Goal: Task Accomplishment & Management: Manage account settings

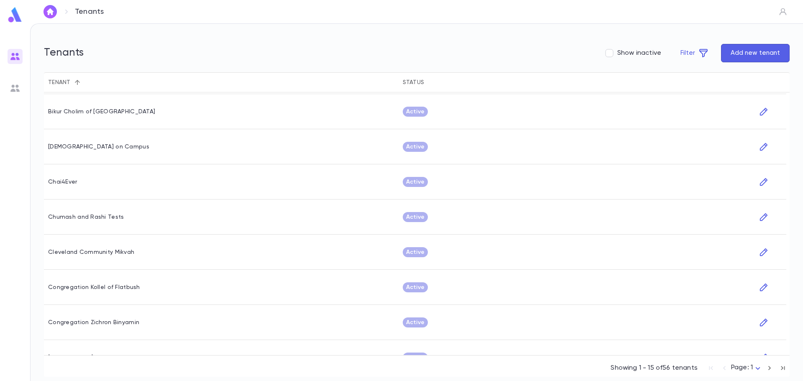
scroll to position [264, 0]
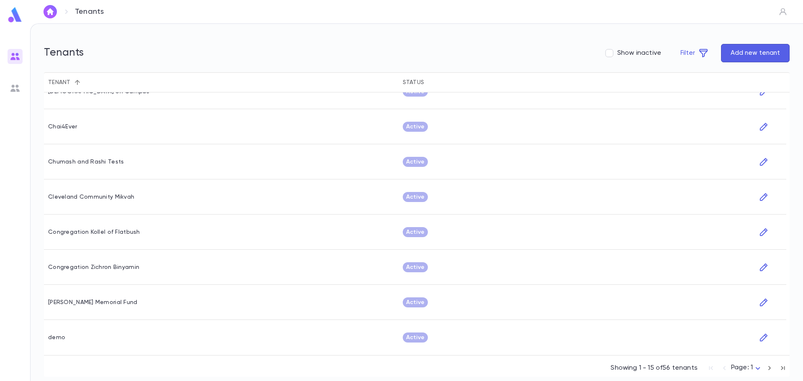
click at [781, 368] on icon "button" at bounding box center [783, 368] width 9 height 10
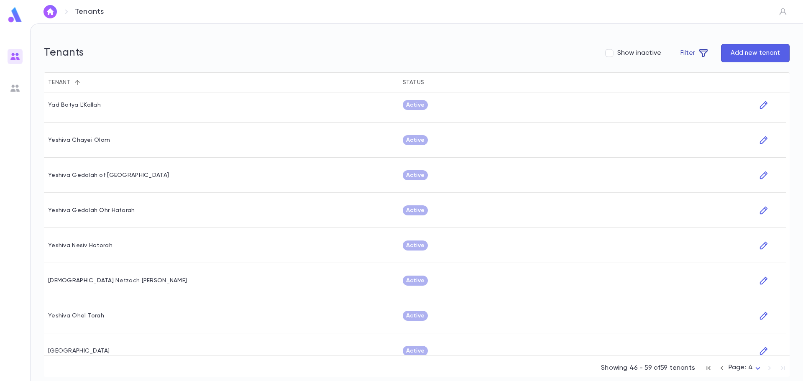
click at [705, 57] on icon "button" at bounding box center [704, 53] width 10 height 10
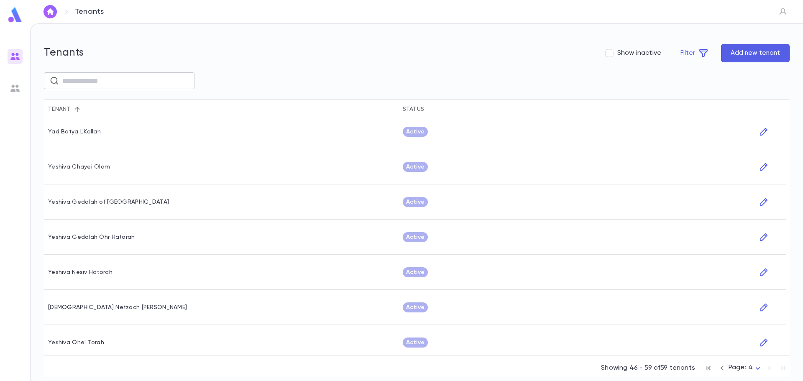
click at [87, 84] on input "text" at bounding box center [125, 81] width 126 height 16
type input "*******"
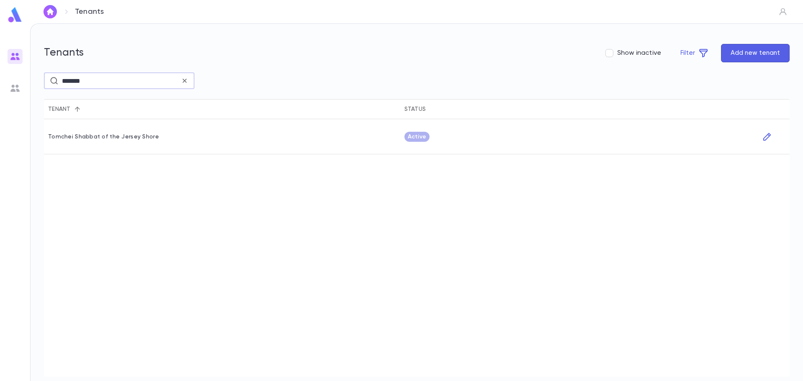
click at [110, 131] on div "Tomchei Shabbat of the Jersey Shore" at bounding box center [222, 136] width 356 height 35
click at [767, 137] on icon "button" at bounding box center [767, 137] width 9 height 10
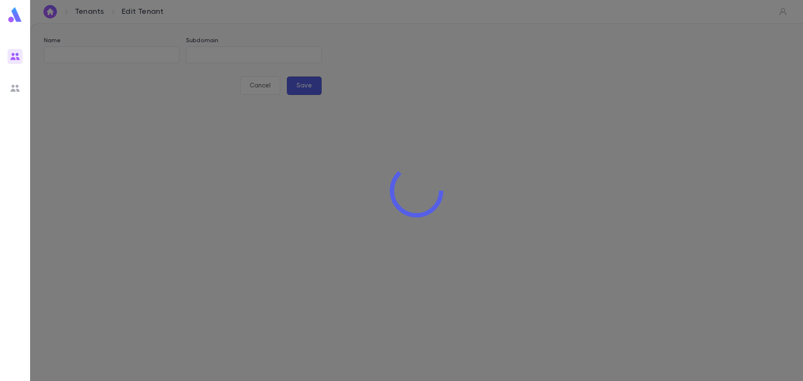
type input "**********"
type input "****"
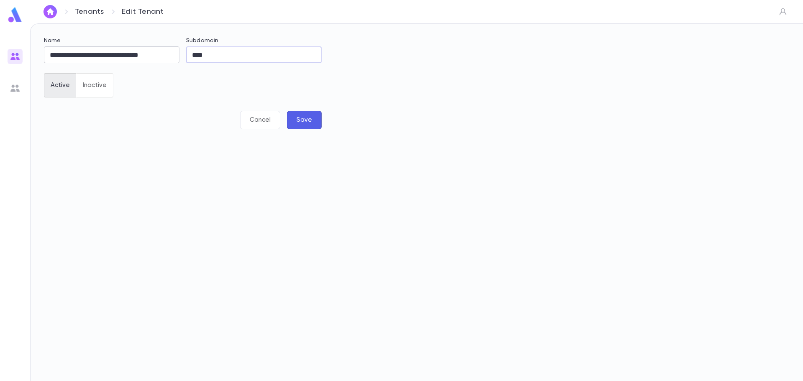
drag, startPoint x: 208, startPoint y: 55, endPoint x: 169, endPoint y: 54, distance: 39.3
click at [169, 54] on div "**********" at bounding box center [179, 84] width 285 height 115
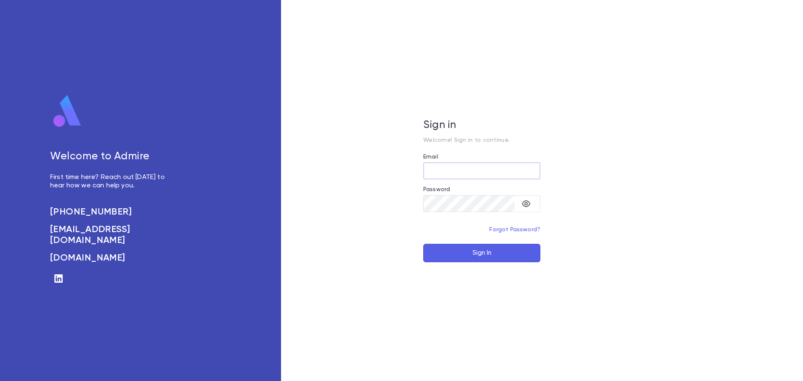
type input "**********"
click at [477, 252] on button "Sign In" at bounding box center [481, 253] width 117 height 18
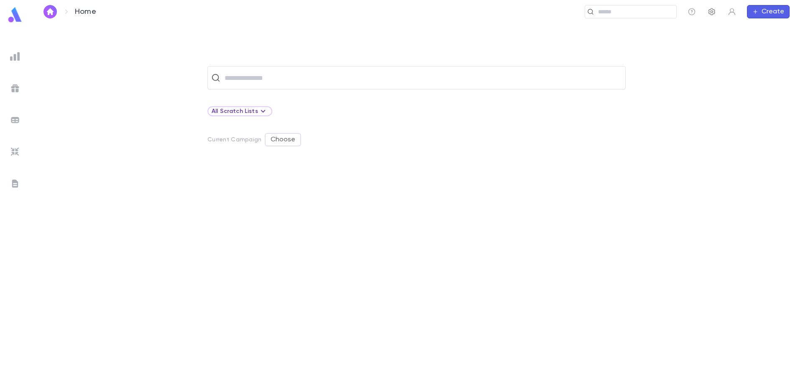
click at [710, 10] on icon "button" at bounding box center [712, 12] width 8 height 8
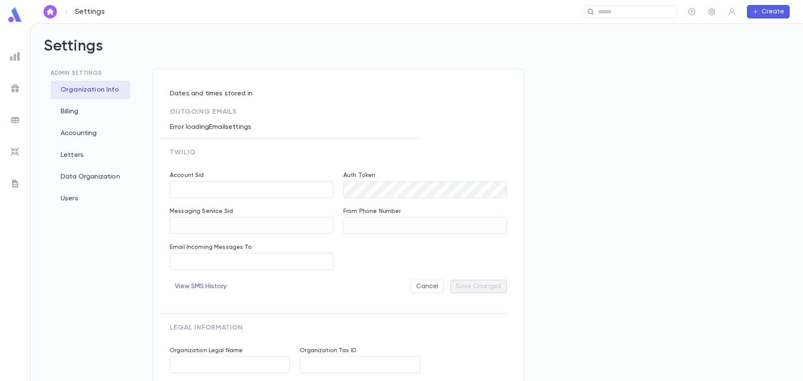
type input "**********"
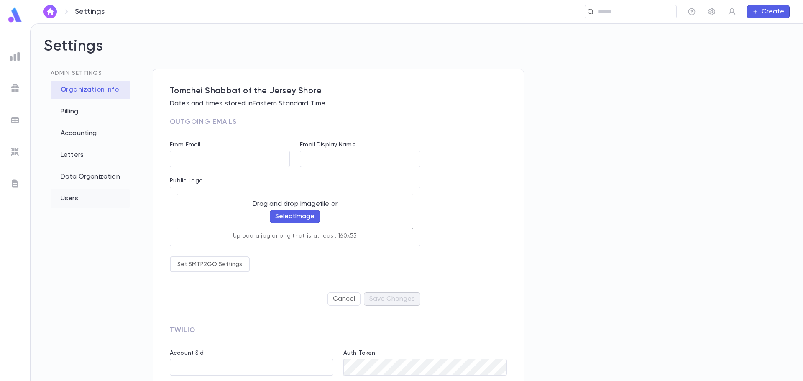
click at [74, 200] on div "Users" at bounding box center [90, 199] width 79 height 18
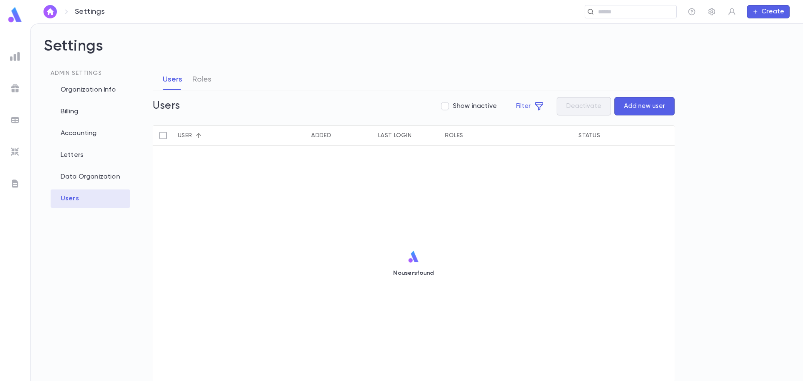
click at [649, 108] on button "Add new user" at bounding box center [645, 106] width 60 height 18
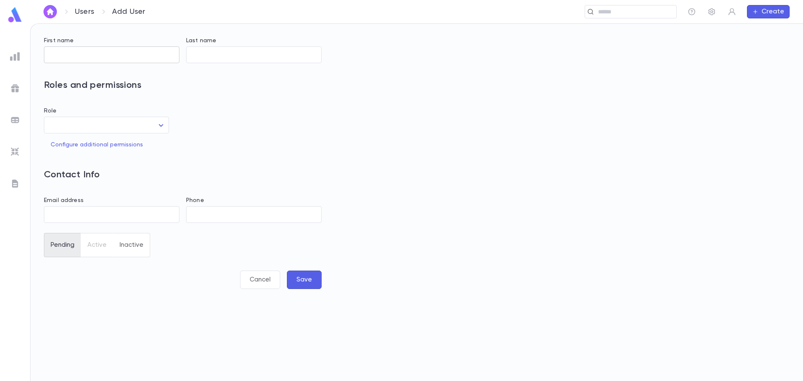
click at [68, 54] on input "First name" at bounding box center [112, 55] width 136 height 16
click at [76, 55] on input "First name" at bounding box center [112, 55] width 136 height 16
type input "******"
type input "*********"
click at [128, 124] on body "Users Add User ​ Create First name ****** ​ Last name ********* ​ Roles and per…" at bounding box center [401, 202] width 803 height 358
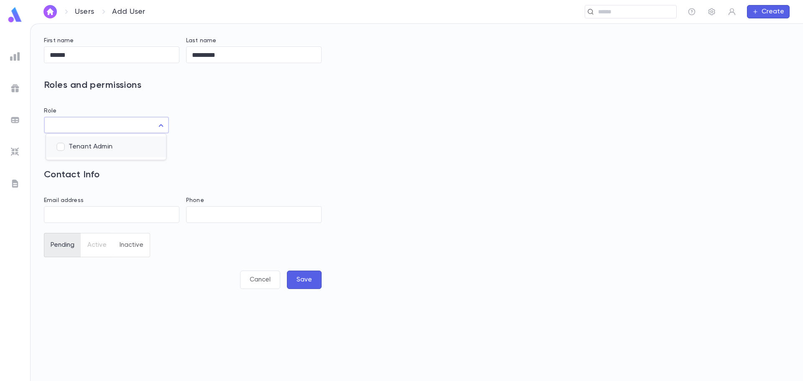
click at [84, 146] on span "Tenant Admin" at bounding box center [114, 147] width 91 height 8
type input "**"
click at [62, 219] on div at bounding box center [401, 190] width 803 height 381
click at [62, 217] on input "Email address" at bounding box center [112, 215] width 136 height 16
click at [58, 216] on input "Email address" at bounding box center [112, 215] width 136 height 16
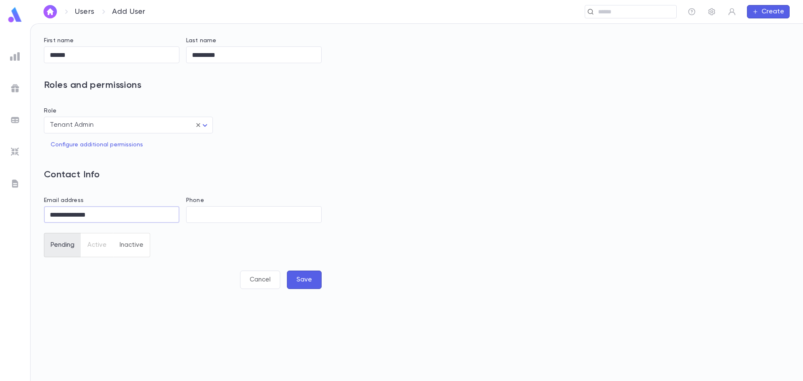
type input "**********"
click at [309, 280] on button "Save" at bounding box center [304, 280] width 35 height 18
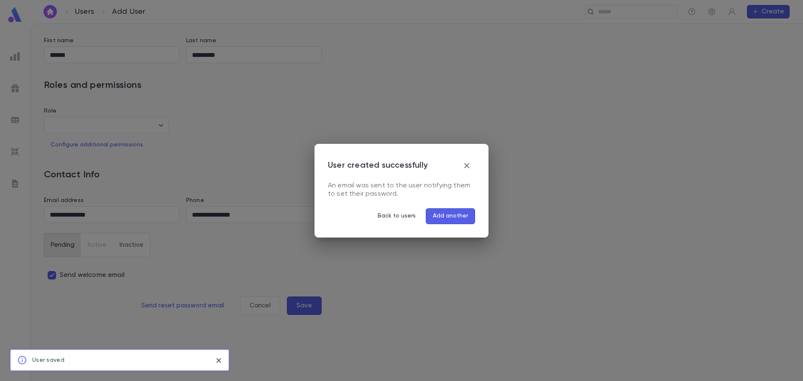
click at [454, 215] on button "Add another" at bounding box center [450, 216] width 49 height 16
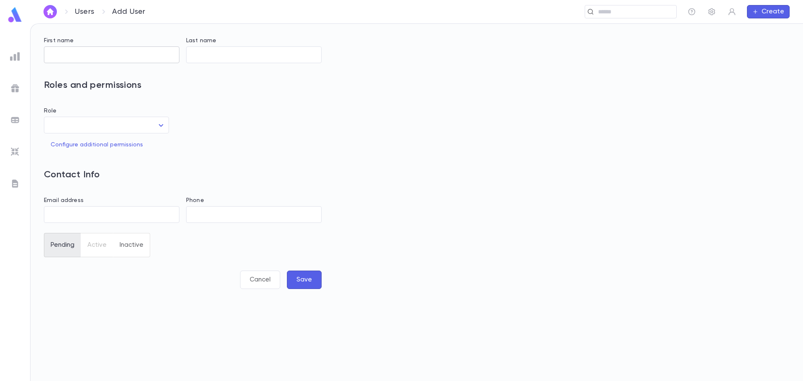
click at [56, 53] on input "First name" at bounding box center [112, 55] width 136 height 16
type input "*"
type input "*******"
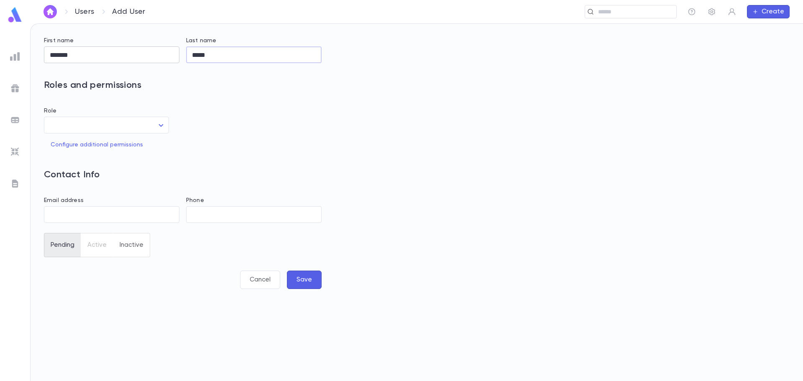
type input "*****"
click at [105, 130] on body "Users Add User ​ Create First name ******* ​ Last name ***** ​ Roles and permis…" at bounding box center [401, 202] width 803 height 358
click at [75, 144] on span "Tenant Admin" at bounding box center [114, 147] width 91 height 8
type input "**"
click at [60, 210] on div at bounding box center [401, 190] width 803 height 381
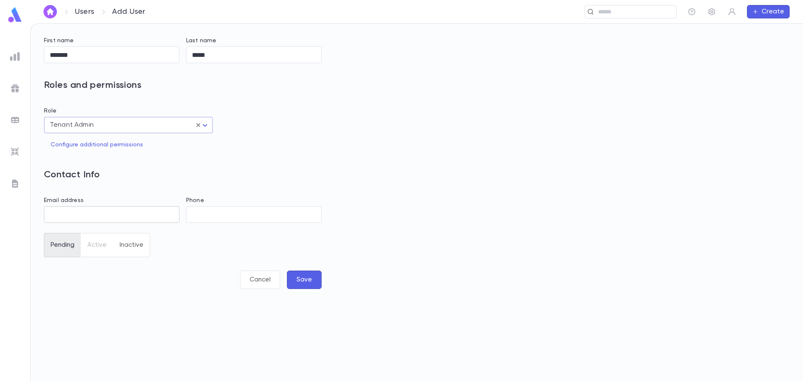
click at [62, 215] on input "Email address" at bounding box center [112, 215] width 136 height 16
type input "**********"
click at [313, 276] on button "Save" at bounding box center [304, 280] width 35 height 18
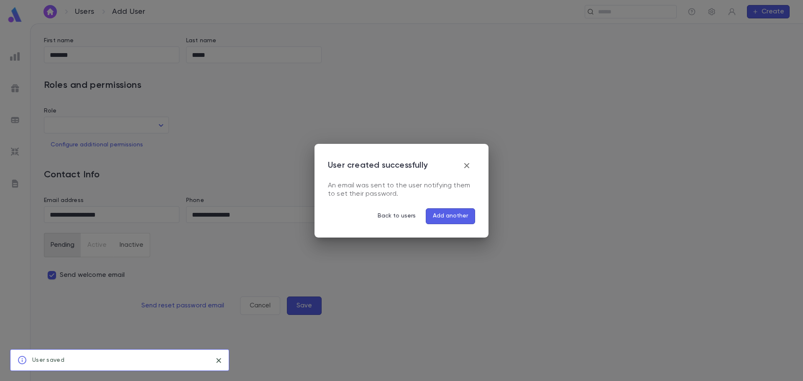
click at [453, 212] on button "Add another" at bounding box center [450, 216] width 49 height 16
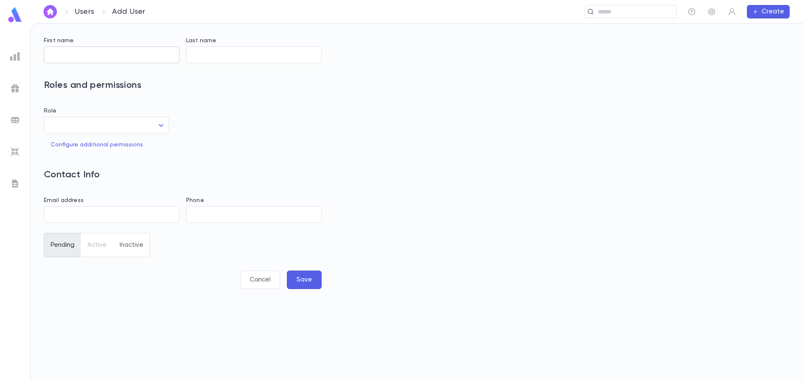
click at [68, 55] on input "First name" at bounding box center [112, 55] width 136 height 16
click at [204, 57] on input "Last name" at bounding box center [254, 55] width 136 height 16
type input "******"
click at [87, 58] on input "First name" at bounding box center [112, 55] width 136 height 16
type input "*******"
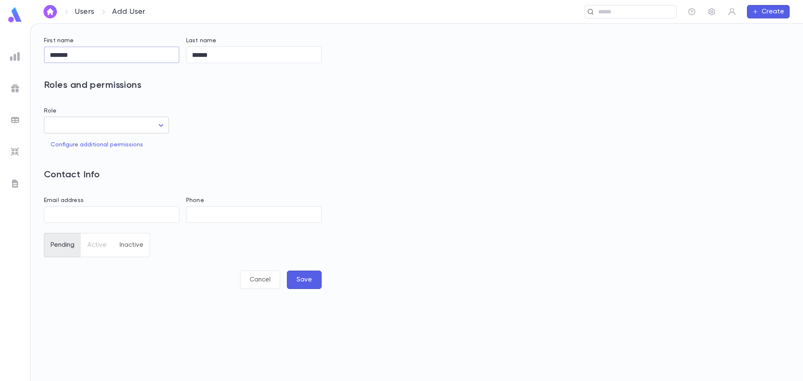
click at [160, 123] on body "Users Add User ​ Create First name ******* ​ Last name ****** ​ Roles and permi…" at bounding box center [401, 202] width 803 height 358
click at [102, 143] on span "Tenant Admin" at bounding box center [114, 147] width 91 height 8
type input "**"
click at [55, 212] on div at bounding box center [401, 190] width 803 height 381
click at [59, 213] on input "Email address" at bounding box center [112, 215] width 136 height 16
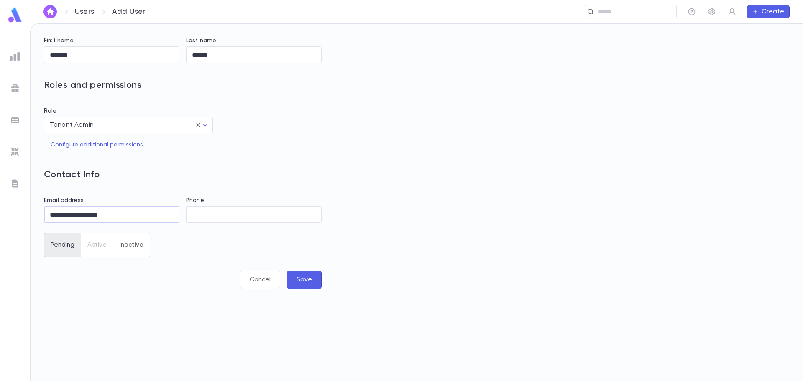
type input "**********"
click at [310, 281] on button "Save" at bounding box center [304, 280] width 35 height 18
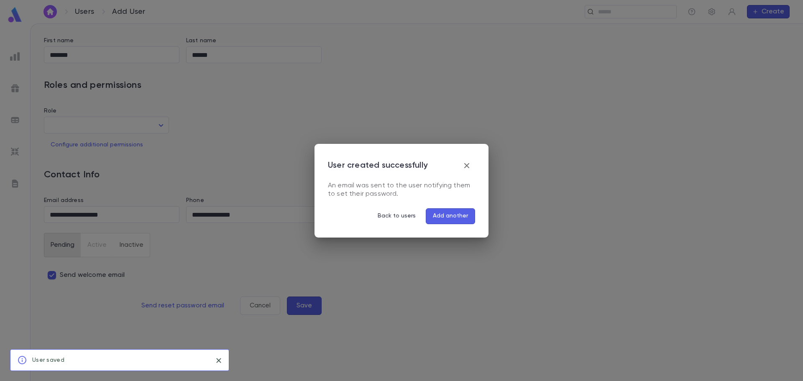
click at [471, 166] on icon "button" at bounding box center [467, 166] width 10 height 10
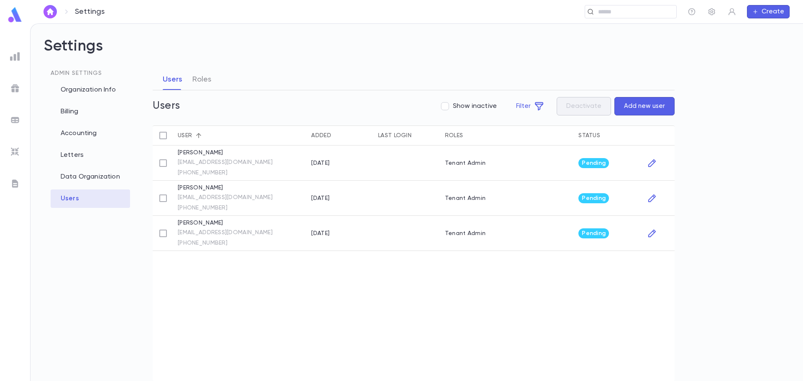
click at [25, 21] on div at bounding box center [15, 16] width 30 height 19
click at [17, 19] on img at bounding box center [15, 15] width 17 height 16
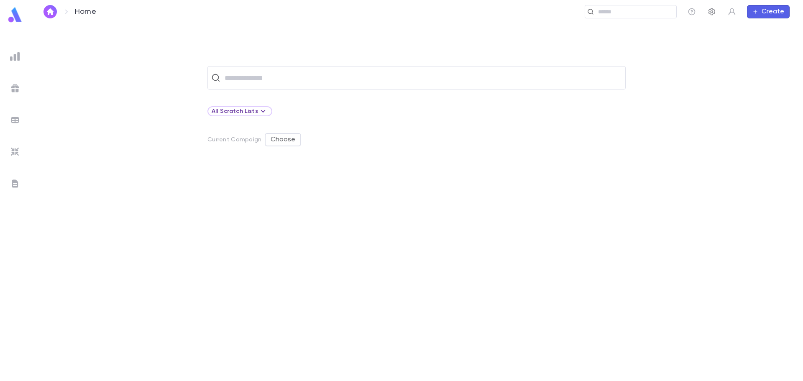
click at [711, 14] on icon "button" at bounding box center [712, 12] width 8 height 8
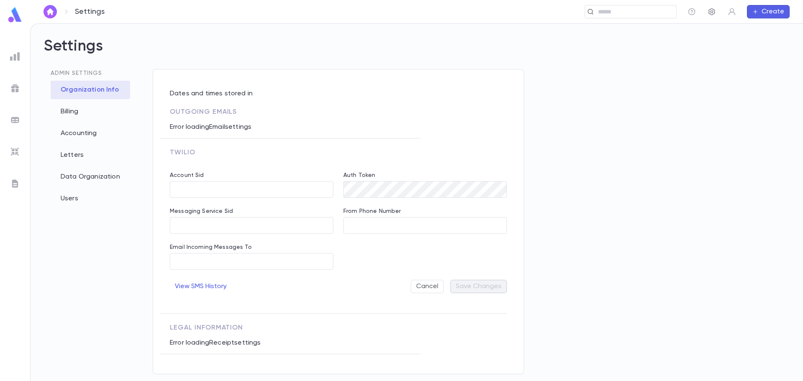
type input "**********"
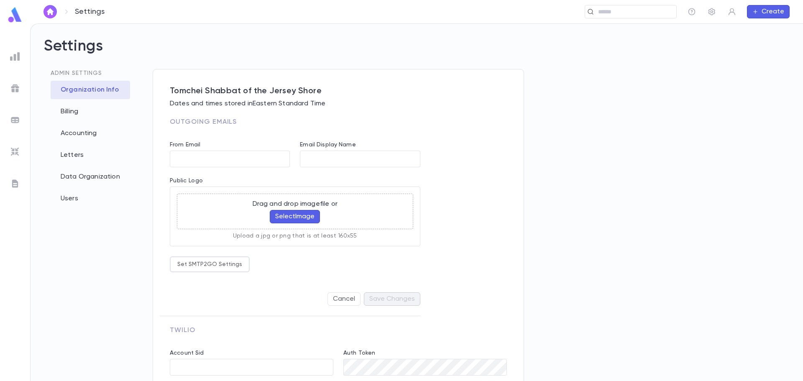
click at [6, 19] on div at bounding box center [15, 16] width 30 height 19
click at [16, 18] on img at bounding box center [15, 15] width 17 height 16
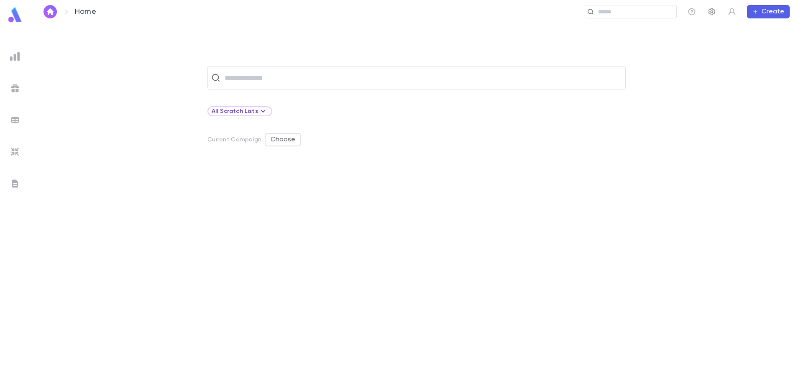
click at [716, 13] on button "button" at bounding box center [711, 11] width 13 height 13
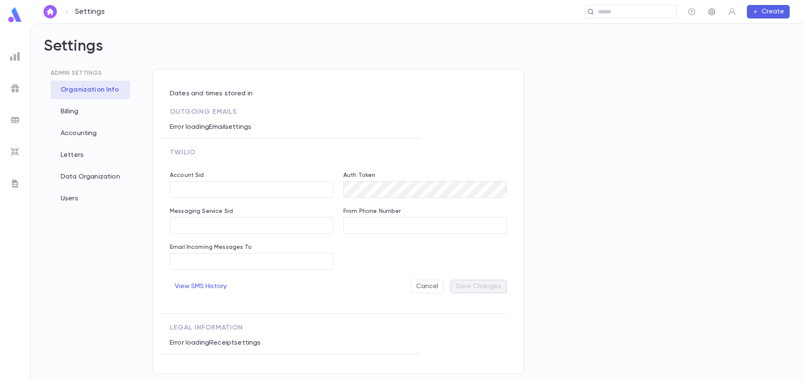
type input "**********"
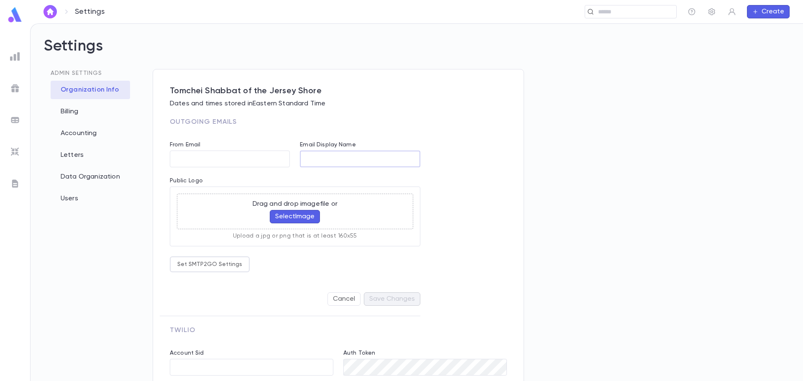
click at [335, 160] on input "Email Display Name" at bounding box center [360, 159] width 120 height 16
type input "**********"
click at [399, 299] on button "Save Changes" at bounding box center [392, 298] width 56 height 13
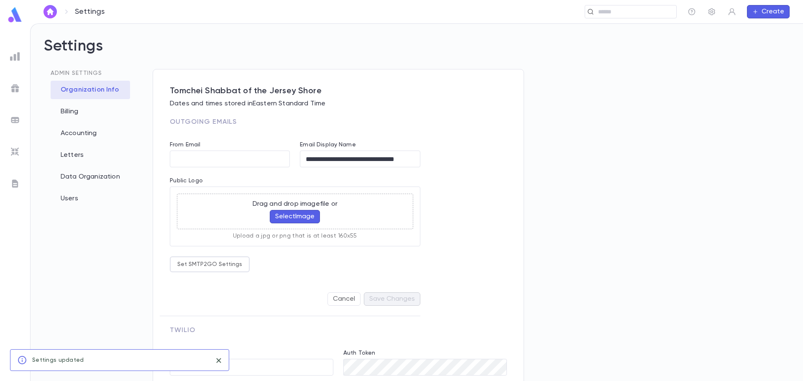
click at [222, 364] on icon "close" at bounding box center [218, 361] width 9 height 10
click at [293, 218] on button "Select Image" at bounding box center [295, 216] width 50 height 13
drag, startPoint x: 306, startPoint y: 159, endPoint x: 428, endPoint y: 156, distance: 121.4
click at [428, 156] on div "**********" at bounding box center [333, 330] width 347 height 529
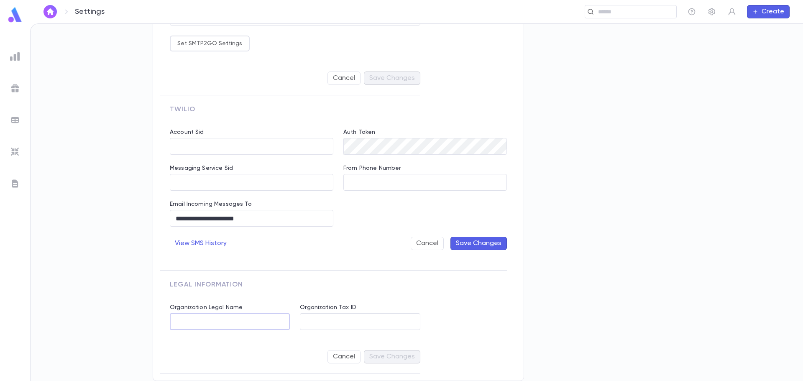
scroll to position [0, 0]
click at [227, 328] on input "Organization Legal Name" at bounding box center [230, 322] width 120 height 16
paste input "**********"
type input "**********"
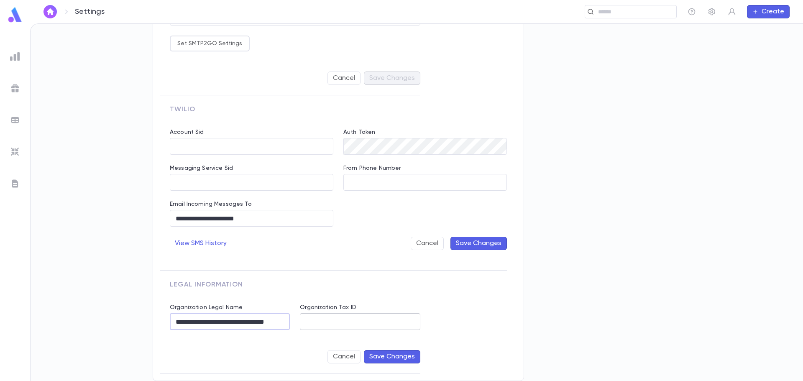
scroll to position [0, 0]
click at [308, 316] on input "Organization Tax ID" at bounding box center [360, 322] width 120 height 16
type input "**********"
click at [401, 358] on button "Save Changes" at bounding box center [392, 356] width 56 height 13
click at [713, 11] on icon "button" at bounding box center [712, 11] width 7 height 7
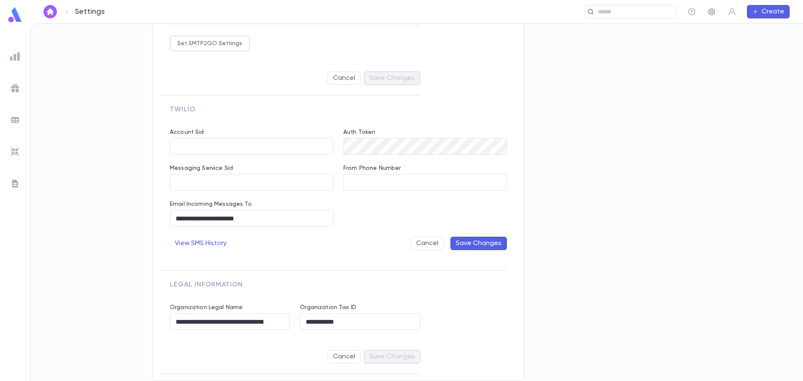
drag, startPoint x: 714, startPoint y: 11, endPoint x: 708, endPoint y: 10, distance: 6.3
click at [714, 11] on icon "button" at bounding box center [712, 12] width 8 height 8
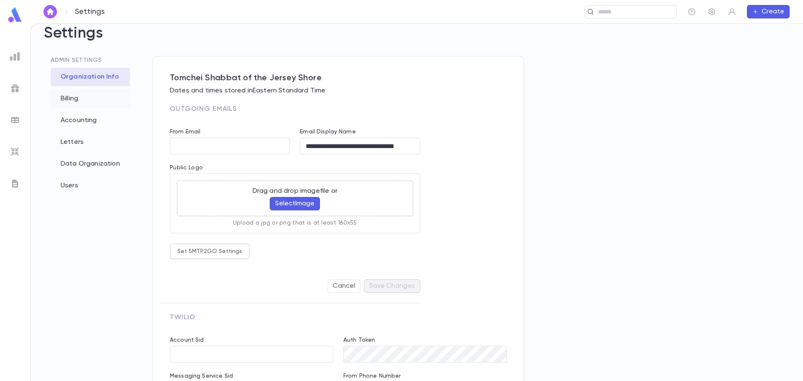
click at [72, 98] on div "Billing" at bounding box center [90, 99] width 79 height 18
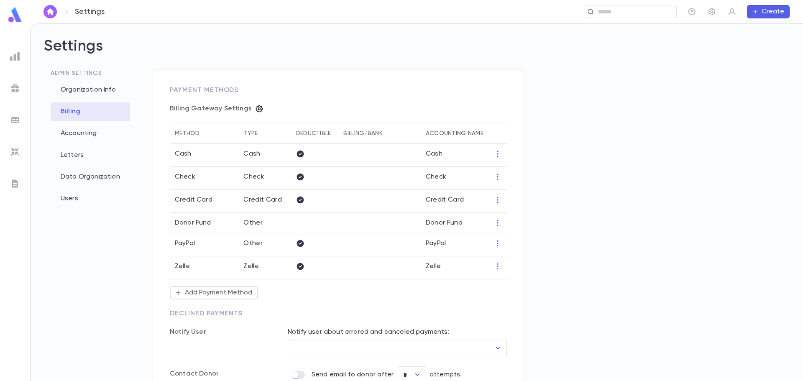
click at [256, 110] on icon "button" at bounding box center [259, 108] width 7 height 7
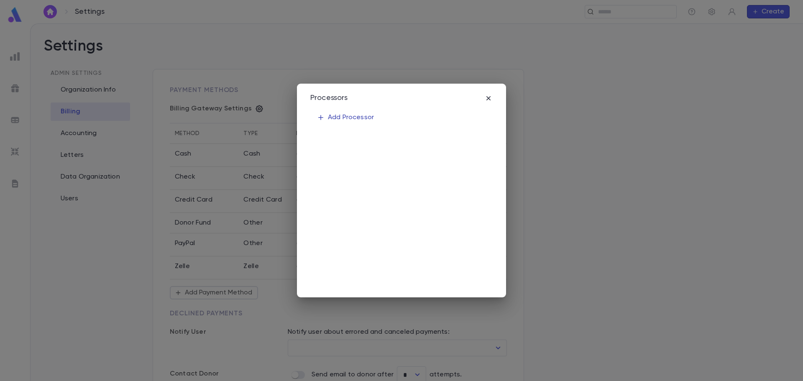
click at [337, 119] on p "Add Processor" at bounding box center [345, 117] width 57 height 8
drag, startPoint x: 490, startPoint y: 99, endPoint x: 486, endPoint y: 99, distance: 4.6
click at [490, 99] on icon "button" at bounding box center [488, 98] width 8 height 8
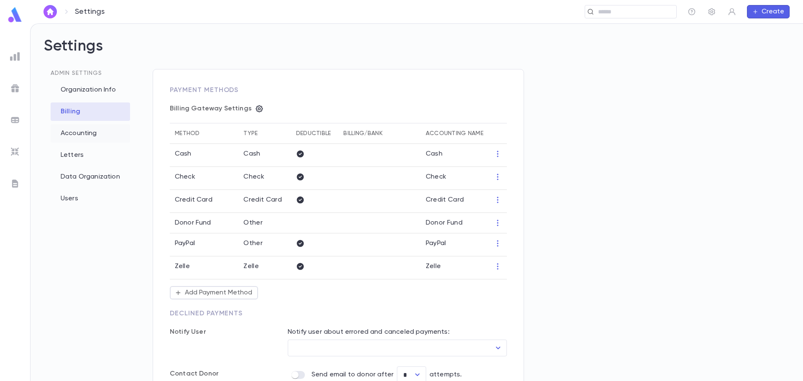
click at [79, 133] on div "Accounting" at bounding box center [90, 133] width 79 height 18
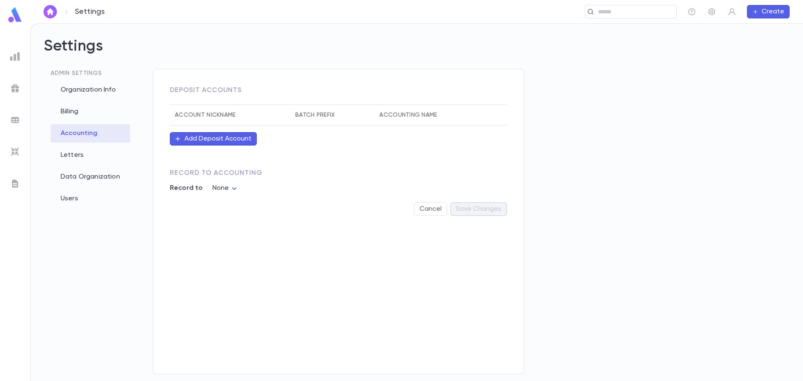
click at [192, 143] on button "Add Deposit Account" at bounding box center [213, 138] width 87 height 13
click at [238, 199] on input "Account Nickname" at bounding box center [268, 198] width 91 height 16
type input "*******"
type input "**"
click at [270, 197] on input "*******" at bounding box center [268, 198] width 91 height 16
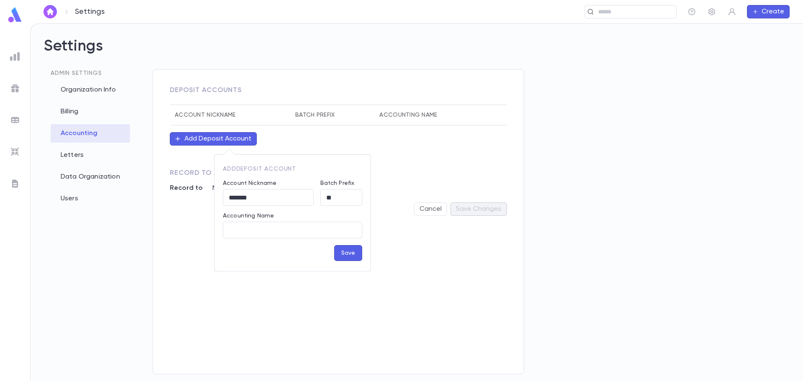
click at [351, 253] on button "Save" at bounding box center [348, 253] width 28 height 16
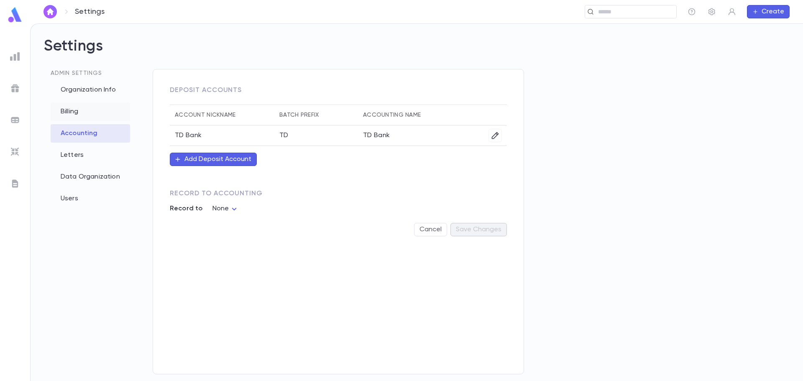
click at [68, 109] on div "Billing" at bounding box center [90, 112] width 79 height 18
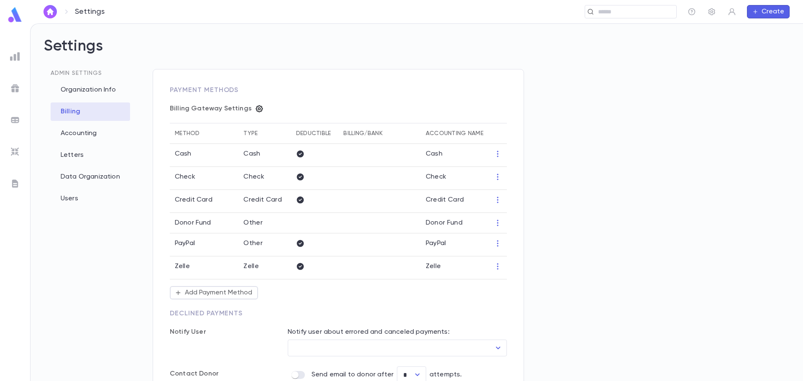
click at [255, 108] on icon "button" at bounding box center [259, 109] width 8 height 8
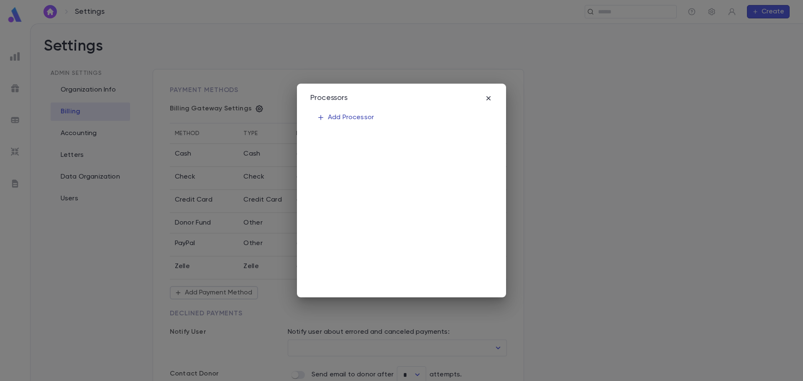
click at [351, 117] on p "Add Processor" at bounding box center [345, 117] width 57 height 8
click at [445, 179] on body "Settings ​ Create Settings Admin Settings Organization Info Billing Accounting …" at bounding box center [401, 202] width 803 height 358
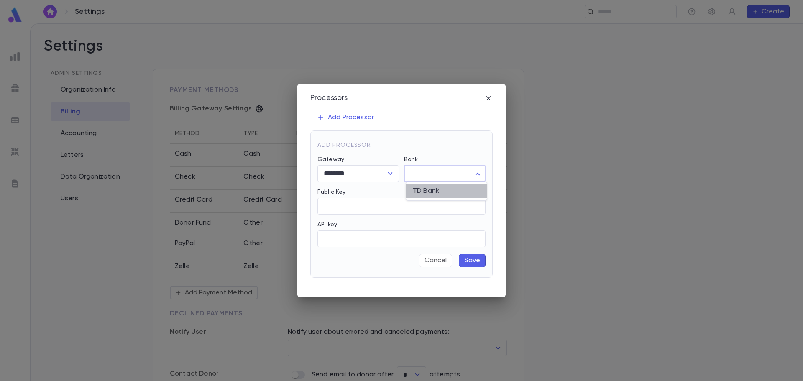
click at [441, 192] on span "TD Bank" at bounding box center [446, 191] width 67 height 8
type input "***"
click at [336, 205] on input "Public Key" at bounding box center [402, 206] width 168 height 16
click at [489, 98] on icon "button" at bounding box center [489, 98] width 4 height 4
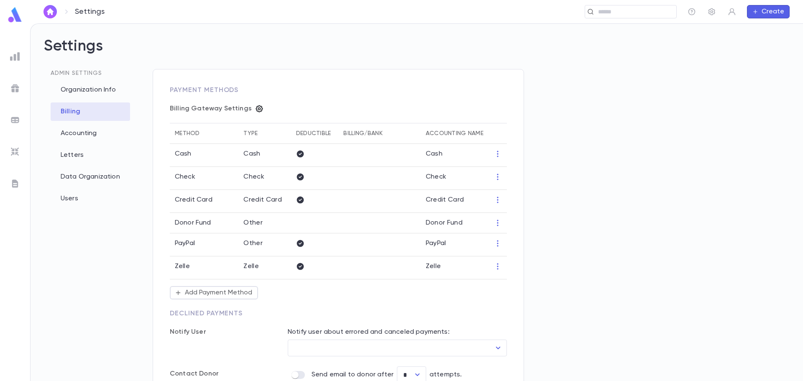
click at [256, 110] on icon "button" at bounding box center [259, 108] width 7 height 7
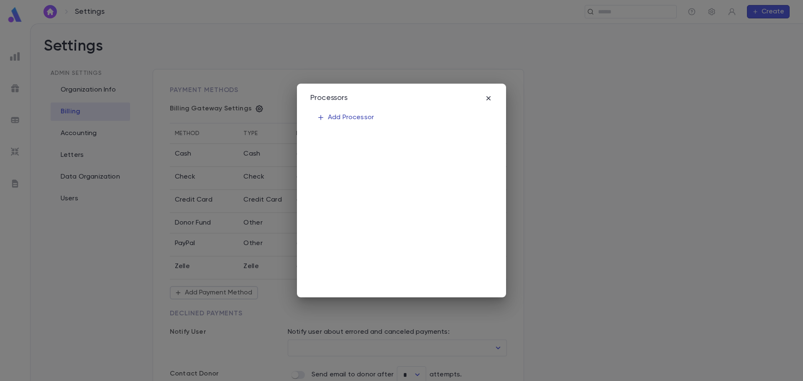
click at [350, 116] on p "Add Processor" at bounding box center [345, 117] width 57 height 8
click at [451, 174] on body "Settings ​ Create Settings Admin Settings Organization Info Billing Accounting …" at bounding box center [401, 202] width 803 height 358
click at [492, 97] on div at bounding box center [401, 190] width 803 height 381
click at [489, 98] on icon "button" at bounding box center [488, 98] width 8 height 8
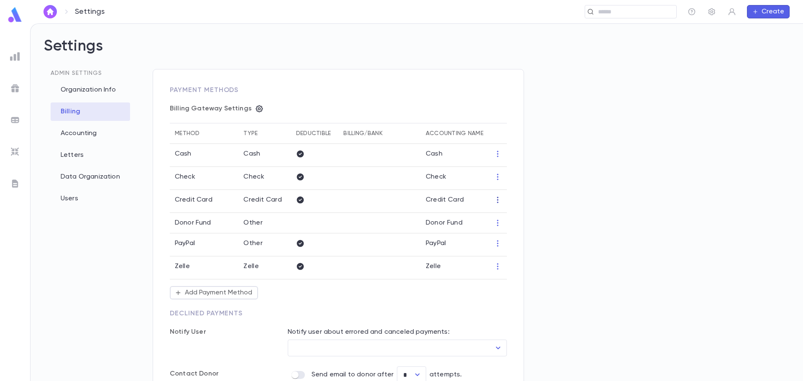
click at [500, 200] on icon "button" at bounding box center [498, 200] width 8 height 8
click at [514, 215] on li "Edit" at bounding box center [514, 213] width 36 height 13
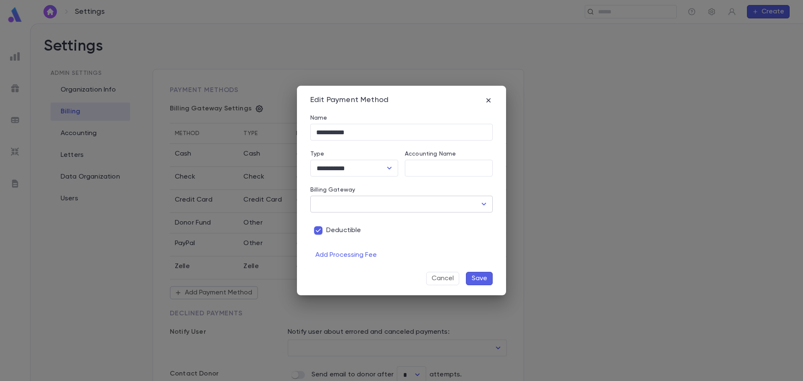
click at [447, 204] on input "Billing Gateway" at bounding box center [395, 204] width 162 height 16
click at [380, 236] on div "Deductible" at bounding box center [401, 231] width 182 height 16
click at [488, 100] on icon "button" at bounding box center [488, 100] width 8 height 8
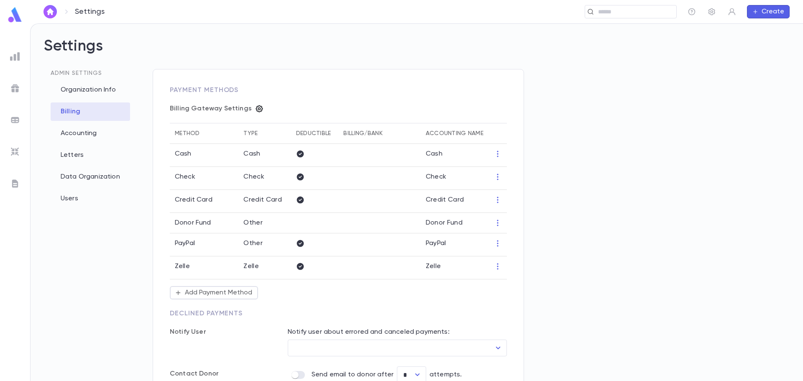
click at [256, 108] on icon "button" at bounding box center [259, 109] width 8 height 8
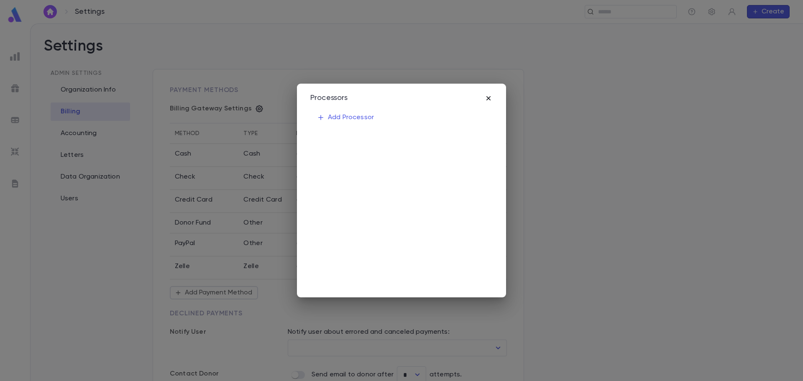
click at [489, 97] on icon "button" at bounding box center [488, 98] width 8 height 8
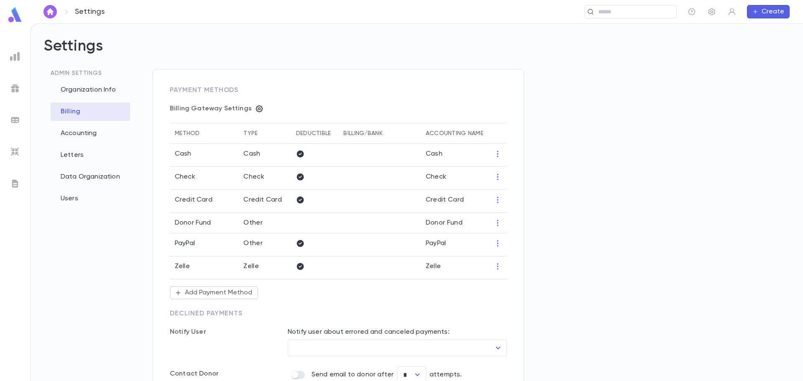
scroll to position [79, 0]
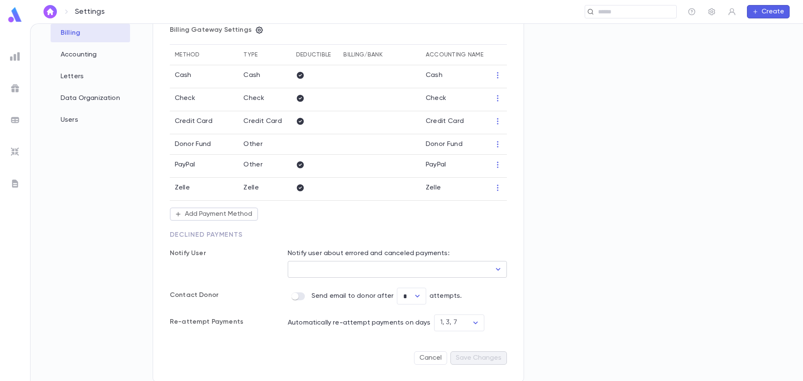
click at [498, 265] on icon "Open" at bounding box center [498, 269] width 10 height 10
click at [499, 266] on icon "Close" at bounding box center [498, 269] width 10 height 10
drag, startPoint x: 173, startPoint y: 253, endPoint x: 224, endPoint y: 251, distance: 51.1
click at [224, 251] on p "Notify User" at bounding box center [220, 253] width 101 height 8
drag, startPoint x: 287, startPoint y: 254, endPoint x: 454, endPoint y: 255, distance: 166.5
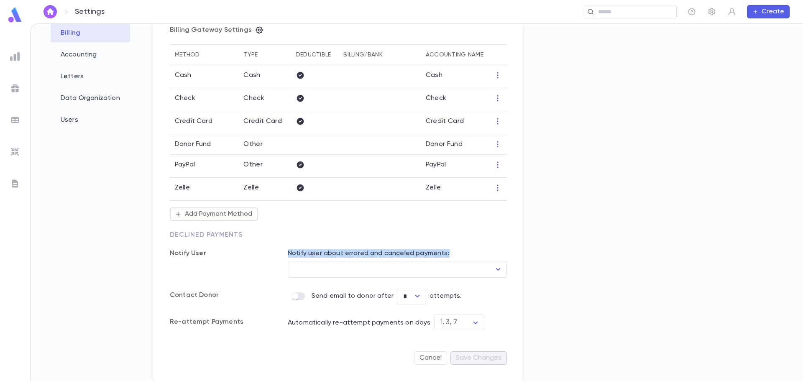
click at [454, 255] on p "Notify user about errored and canceled payments:" at bounding box center [397, 253] width 219 height 8
click at [500, 266] on icon "Open" at bounding box center [498, 269] width 10 height 10
drag, startPoint x: 387, startPoint y: 253, endPoint x: 438, endPoint y: 251, distance: 51.9
click at [443, 252] on p "Notify user about errored and canceled payments:" at bounding box center [397, 253] width 219 height 8
drag, startPoint x: 382, startPoint y: 253, endPoint x: 451, endPoint y: 254, distance: 68.2
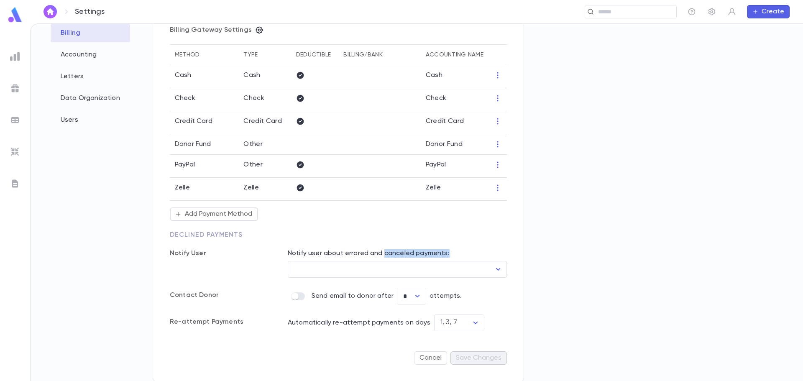
click at [451, 254] on p "Notify user about errored and canceled payments:" at bounding box center [397, 253] width 219 height 8
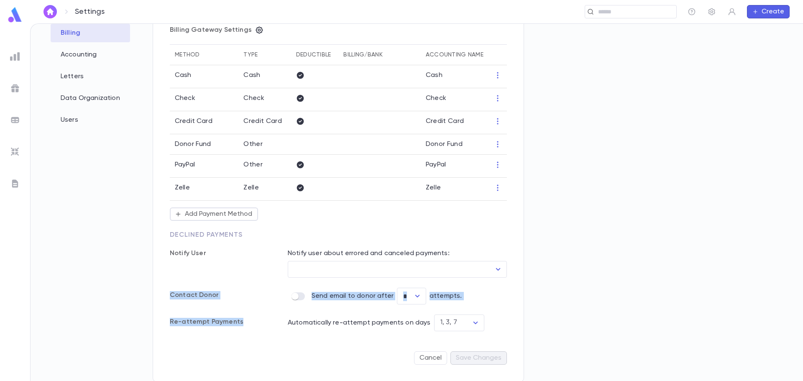
drag, startPoint x: 168, startPoint y: 299, endPoint x: 239, endPoint y: 304, distance: 70.9
click at [239, 304] on div "Notify User Notify user about errored and canceled payments: User ​ Contact Don…" at bounding box center [338, 280] width 337 height 102
click at [256, 302] on div "Contact Donor" at bounding box center [212, 296] width 118 height 17
click at [241, 259] on div "Notify User" at bounding box center [212, 263] width 118 height 28
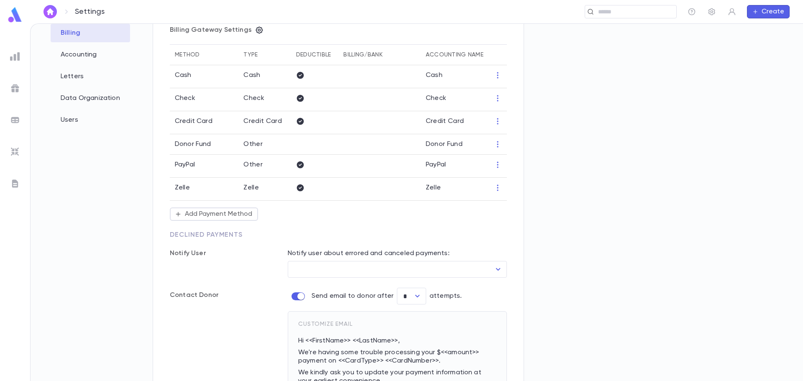
scroll to position [162, 0]
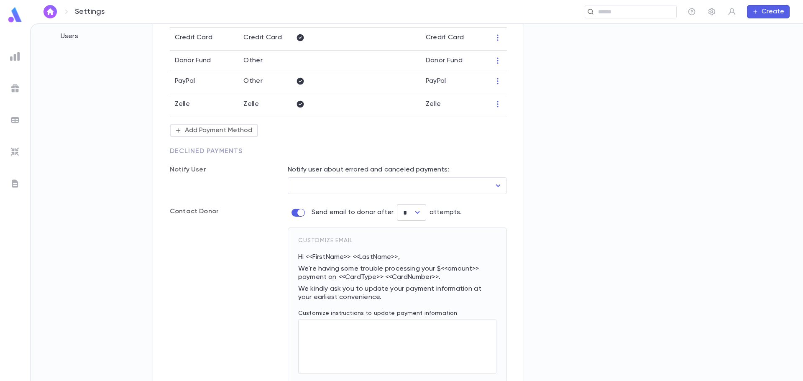
click at [419, 214] on icon "Open" at bounding box center [418, 213] width 10 height 10
click at [415, 248] on li "2" at bounding box center [410, 243] width 29 height 13
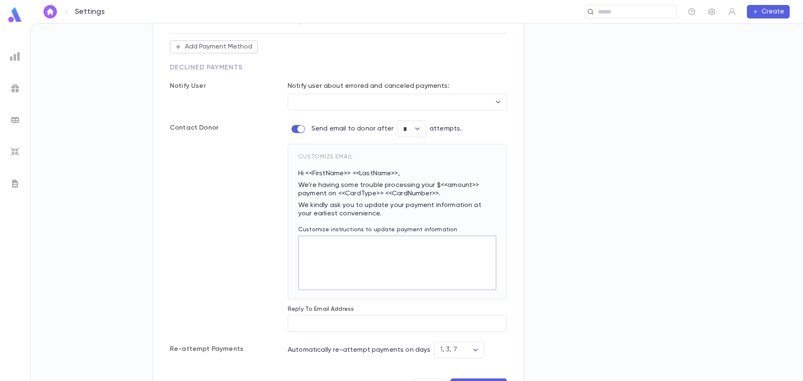
click at [323, 246] on textarea "Customize instructions to update payment information" at bounding box center [397, 263] width 187 height 55
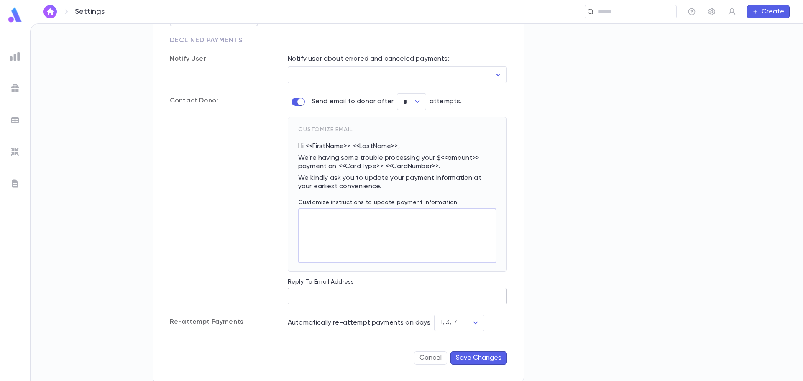
click at [300, 297] on input "Reply To Email Address" at bounding box center [397, 296] width 219 height 16
click at [475, 322] on icon "Open" at bounding box center [476, 323] width 10 height 10
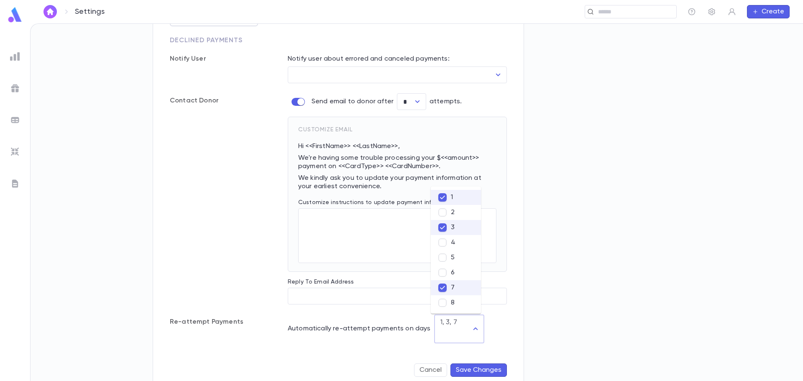
click at [499, 323] on div "Automatically re-attempt payments on days 1, 3, 7 ​" at bounding box center [397, 329] width 219 height 29
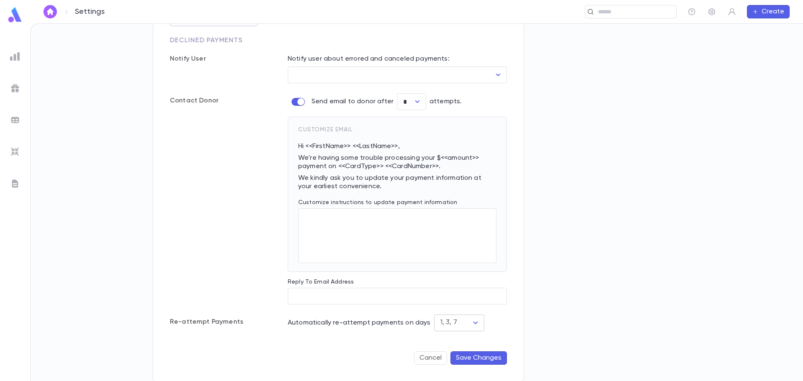
click at [471, 323] on icon "Open" at bounding box center [476, 323] width 10 height 10
click at [500, 333] on form "Notify User Notify user about errored and canceled payments: User ​ Contact Don…" at bounding box center [338, 205] width 337 height 340
click at [471, 323] on icon "Open" at bounding box center [476, 323] width 10 height 10
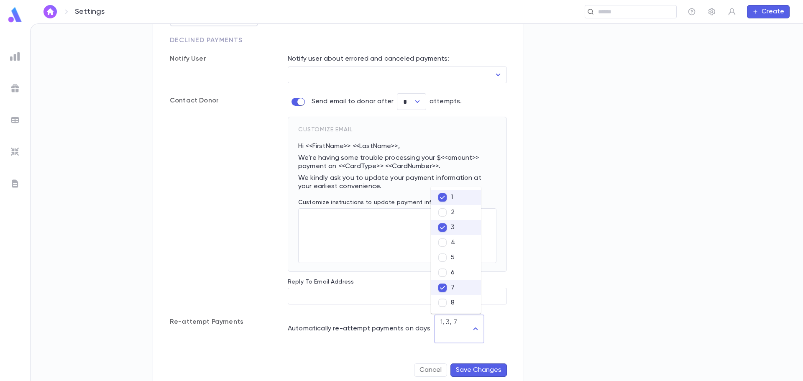
click at [502, 324] on div "Automatically re-attempt payments on days 1, 3, 7 ​" at bounding box center [397, 329] width 219 height 29
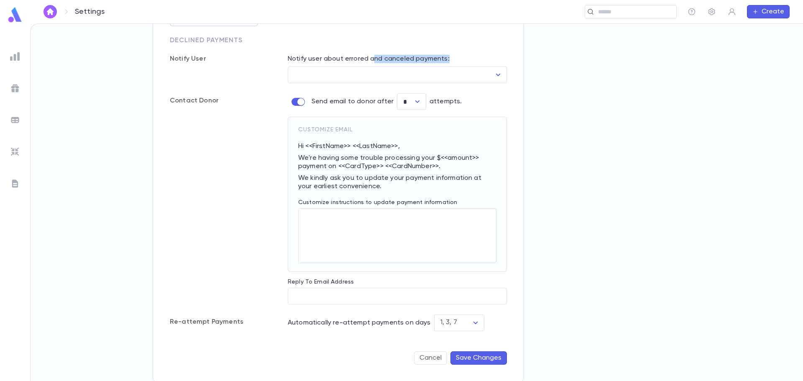
drag, startPoint x: 456, startPoint y: 60, endPoint x: 373, endPoint y: 58, distance: 82.5
click at [373, 58] on p "Notify user about errored and canceled payments:" at bounding box center [397, 59] width 219 height 8
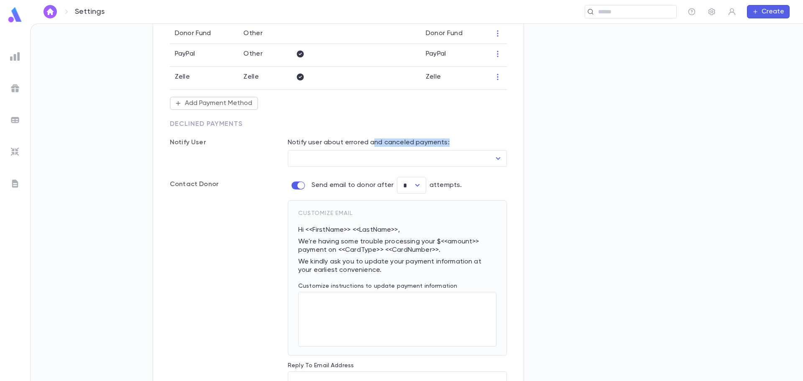
scroll to position [148, 0]
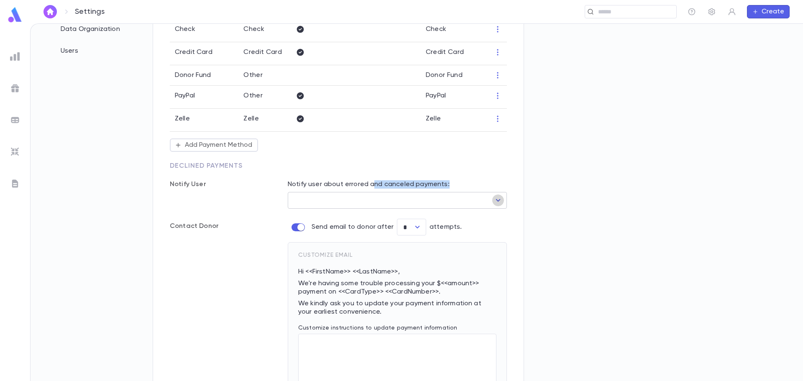
click at [497, 200] on icon "Open" at bounding box center [498, 200] width 10 height 10
click at [221, 202] on div "Notify User" at bounding box center [212, 194] width 118 height 28
click at [800, 290] on div "Settings Admin Settings Organization Info Billing Accounting Letters Data Organ…" at bounding box center [417, 202] width 773 height 357
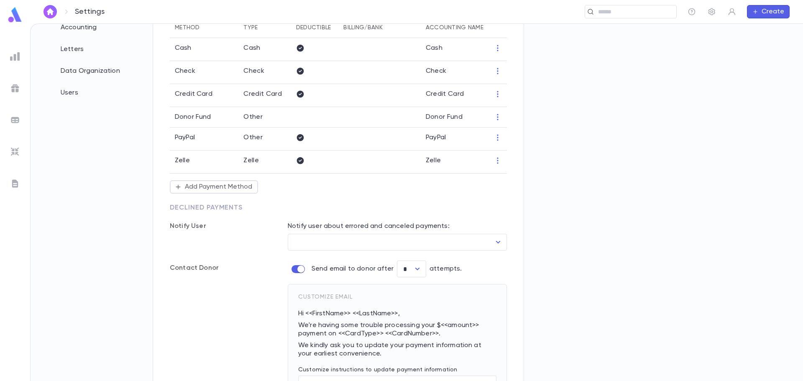
scroll to position [0, 0]
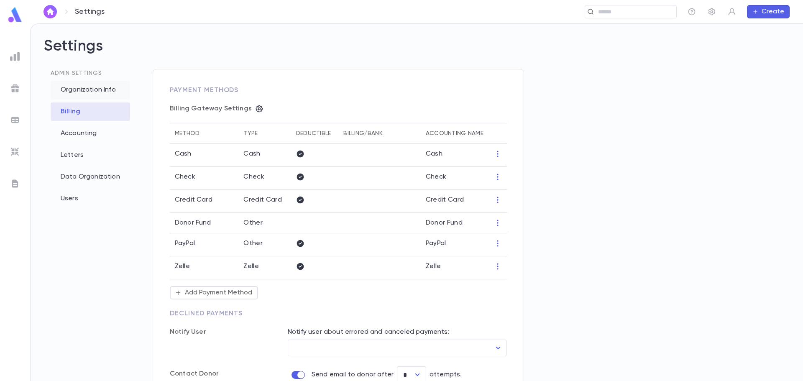
click at [111, 87] on div "Organization Info" at bounding box center [90, 90] width 79 height 18
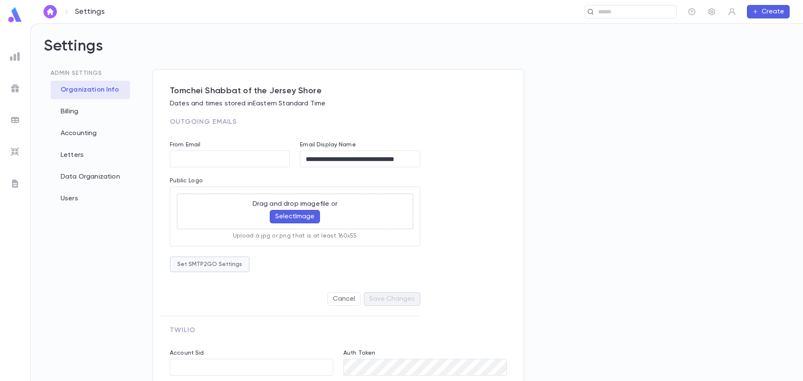
click at [213, 266] on button "Set SMTP2GO Settings" at bounding box center [210, 264] width 80 height 16
type input "**********"
click at [86, 238] on div at bounding box center [401, 190] width 803 height 381
click at [72, 117] on div "Billing" at bounding box center [90, 112] width 79 height 18
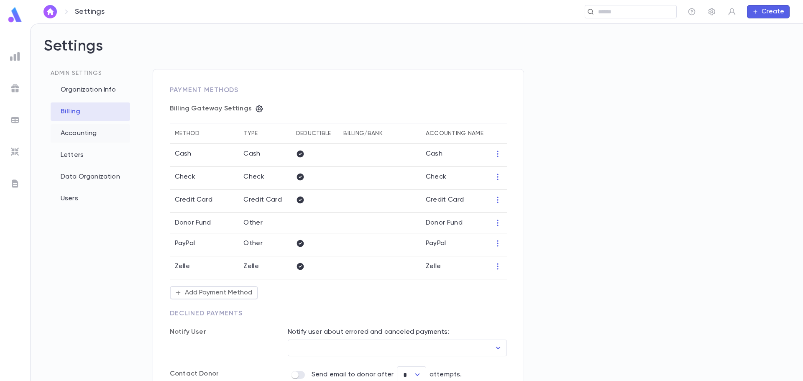
click at [72, 137] on div "Accounting" at bounding box center [90, 133] width 79 height 18
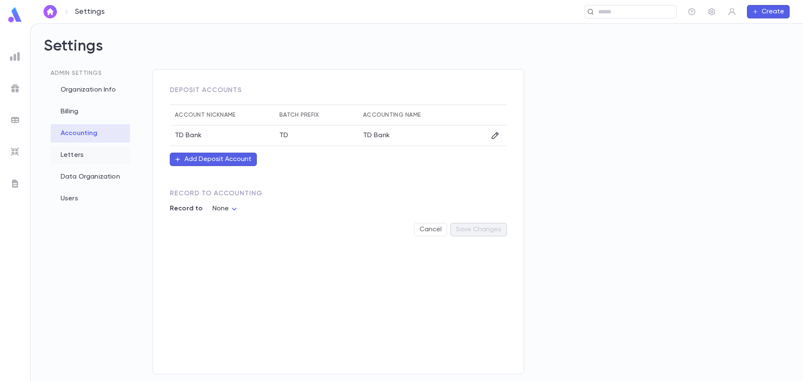
click at [74, 153] on div "Letters" at bounding box center [90, 155] width 79 height 18
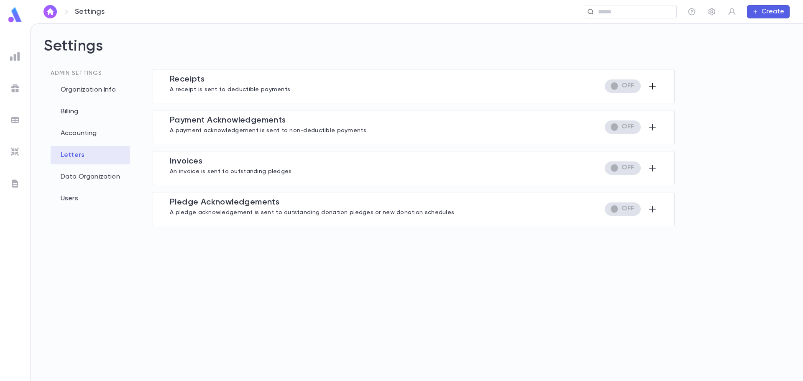
click at [652, 86] on icon "button" at bounding box center [652, 86] width 7 height 7
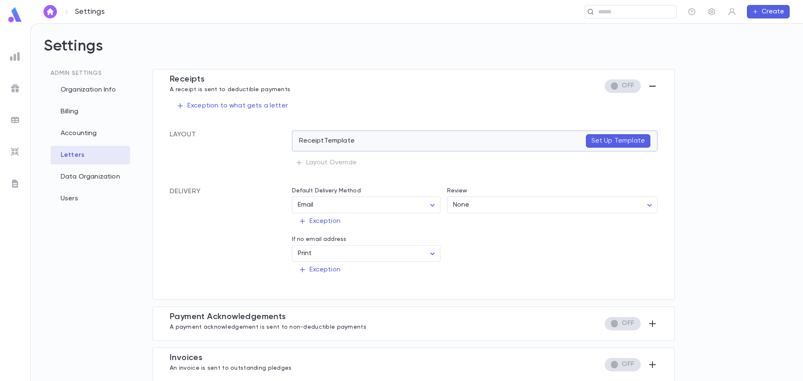
click at [605, 139] on p "Set Up Template" at bounding box center [619, 141] width 54 height 8
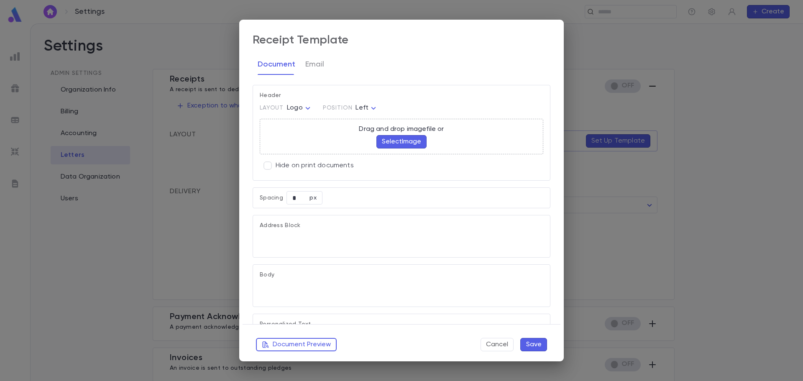
type textarea "**********"
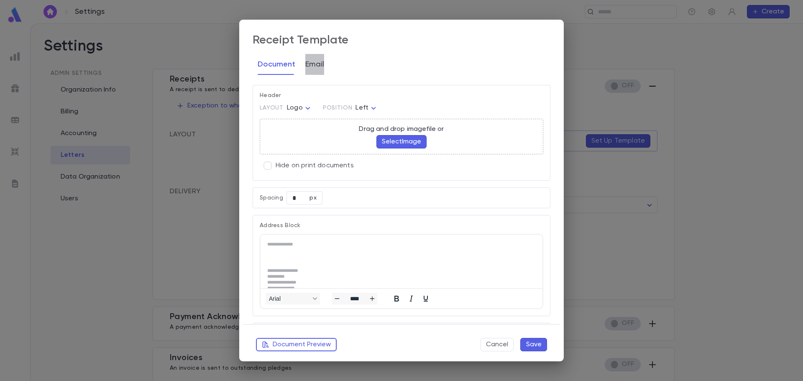
click at [317, 61] on button "Email" at bounding box center [314, 64] width 19 height 21
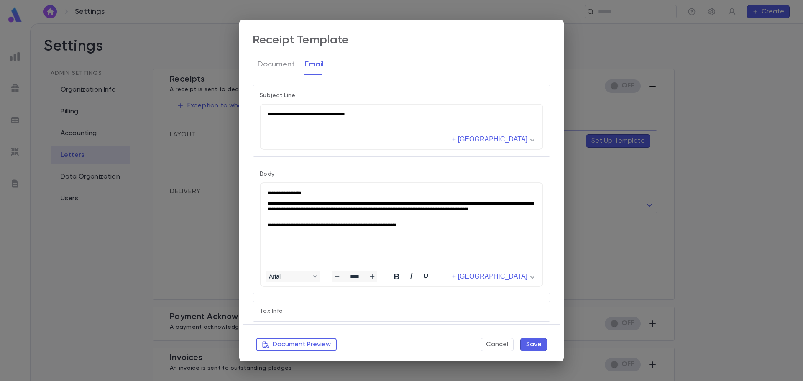
drag, startPoint x: 433, startPoint y: 120, endPoint x: 492, endPoint y: 218, distance: 114.5
click at [261, 113] on html "**********" at bounding box center [402, 114] width 282 height 19
click at [503, 277] on span "+ Merge Field" at bounding box center [489, 277] width 75 height 8
click at [428, 235] on html "**********" at bounding box center [402, 208] width 282 height 51
click at [298, 310] on p "Tax Info" at bounding box center [402, 311] width 284 height 7
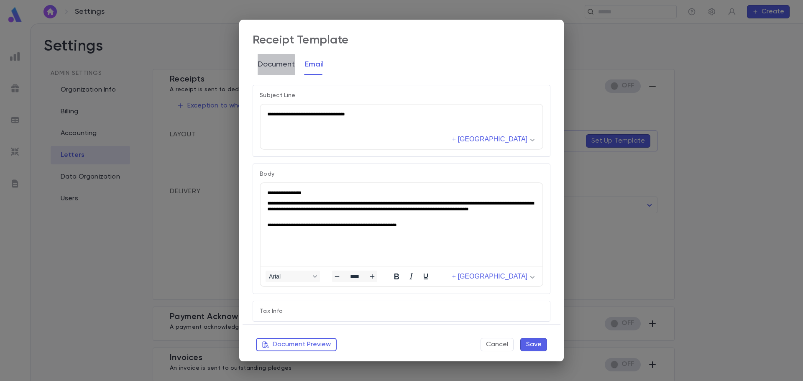
click at [272, 66] on button "Document" at bounding box center [276, 64] width 37 height 21
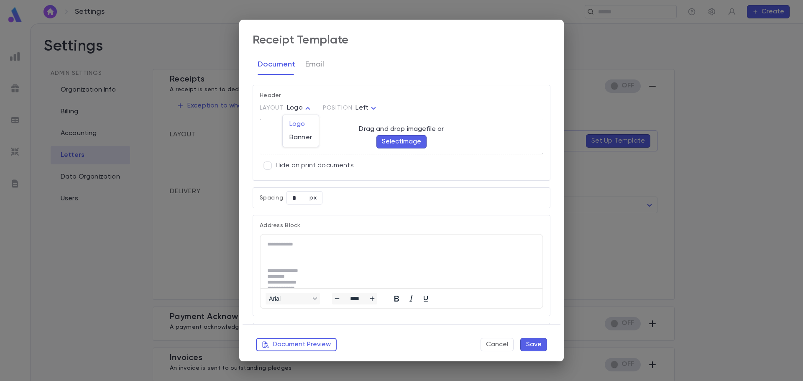
click at [305, 109] on body "Settings ​ Create Settings Admin Settings Organization Info Billing Accounting …" at bounding box center [401, 202] width 803 height 358
click at [367, 108] on div at bounding box center [401, 190] width 803 height 381
click at [360, 111] on body "Settings ​ Create Settings Admin Settings Organization Info Billing Accounting …" at bounding box center [401, 202] width 803 height 358
click at [391, 92] on div at bounding box center [401, 190] width 803 height 381
click at [278, 164] on p "Hide on print documents" at bounding box center [315, 165] width 78 height 8
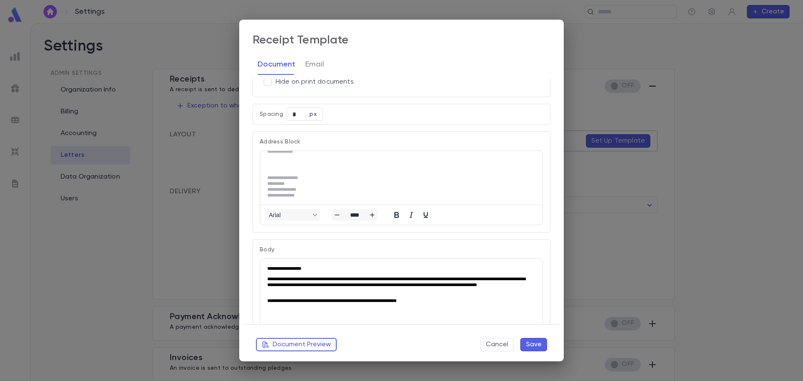
scroll to position [167, 0]
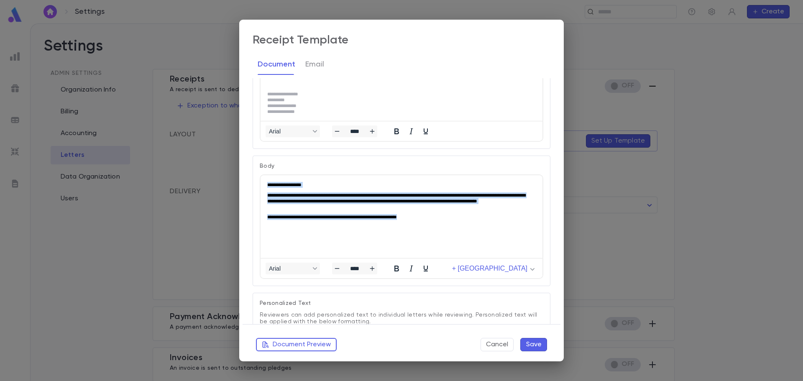
drag, startPoint x: 469, startPoint y: 215, endPoint x: 264, endPoint y: 177, distance: 208.5
click at [264, 177] on html "**********" at bounding box center [402, 200] width 282 height 51
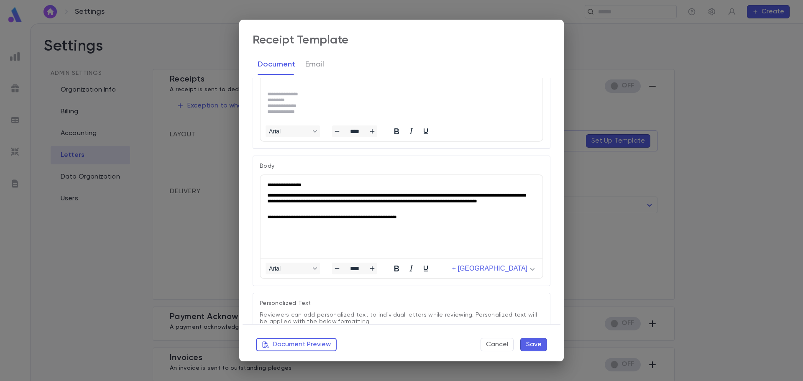
drag, startPoint x: 342, startPoint y: 236, endPoint x: 370, endPoint y: 241, distance: 28.9
click at [343, 227] on html "**********" at bounding box center [402, 200] width 282 height 51
click at [508, 270] on span "+ Merge Field" at bounding box center [489, 269] width 75 height 8
click at [407, 227] on html "**********" at bounding box center [402, 200] width 282 height 51
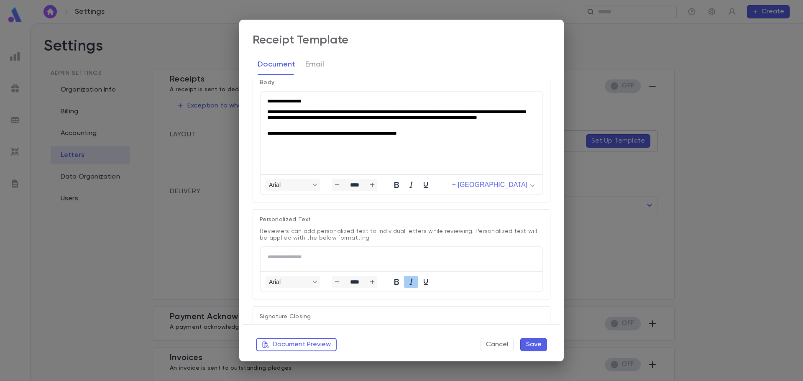
scroll to position [335, 0]
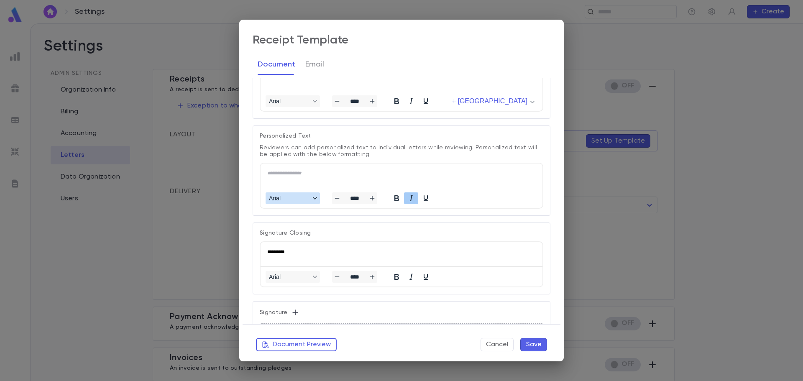
click at [318, 199] on div "Fonts Arial" at bounding box center [315, 198] width 7 height 4
click at [326, 207] on div "Arial ****" at bounding box center [402, 198] width 282 height 20
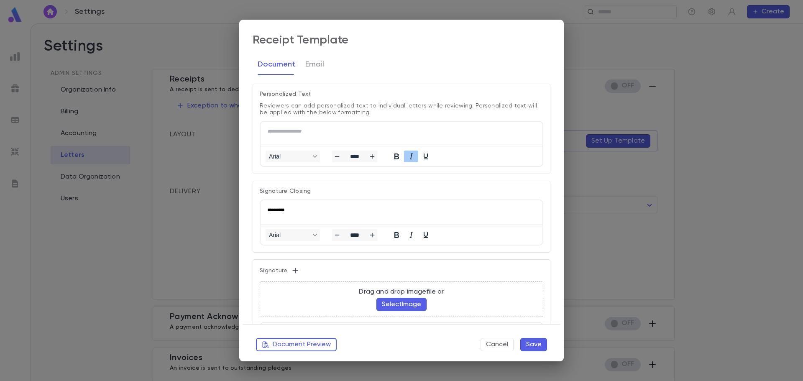
scroll to position [460, 0]
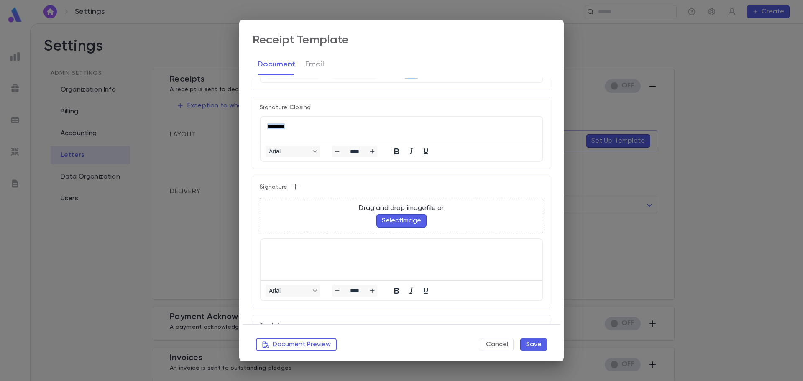
drag, startPoint x: 296, startPoint y: 126, endPoint x: 516, endPoint y: 239, distance: 247.8
click at [261, 122] on html "**********" at bounding box center [402, 126] width 282 height 19
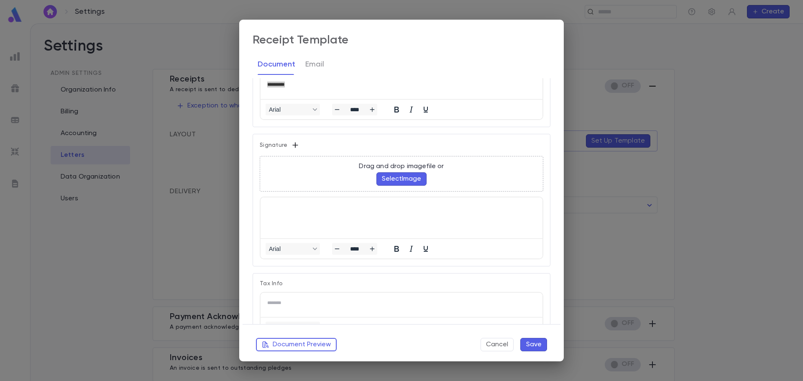
click at [295, 145] on icon "button" at bounding box center [295, 145] width 8 height 8
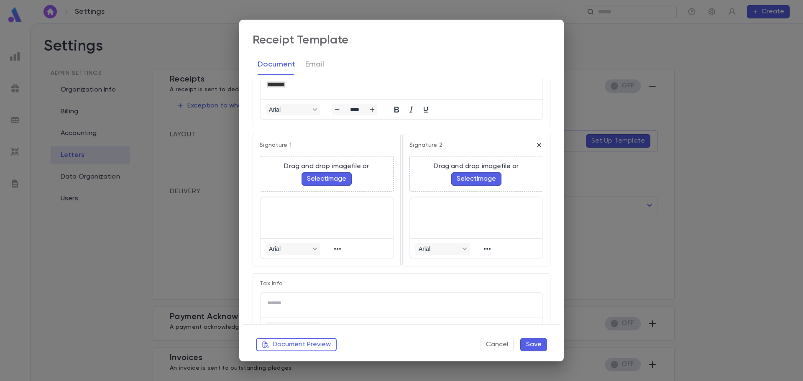
scroll to position [0, 0]
click at [536, 144] on icon "button" at bounding box center [539, 145] width 8 height 8
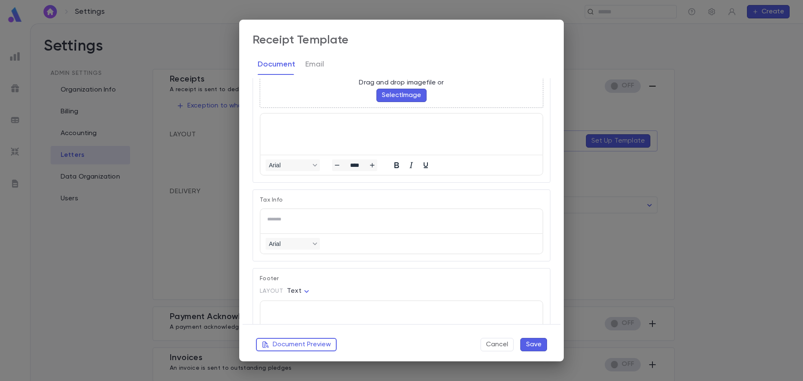
scroll to position [628, 0]
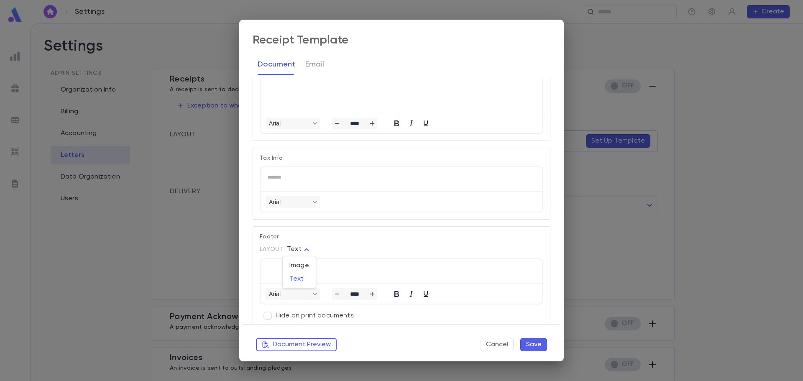
click at [302, 251] on body "Settings ​ Create Settings Admin Settings Organization Info Billing Accounting …" at bounding box center [401, 202] width 803 height 358
click at [302, 267] on span "Image" at bounding box center [300, 265] width 20 height 8
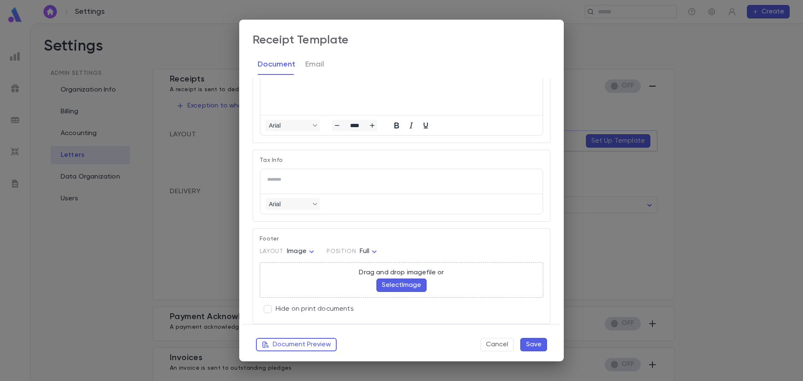
scroll to position [625, 0]
click at [309, 311] on p "Hide on print documents" at bounding box center [315, 309] width 78 height 8
click at [304, 248] on body "Settings ​ Create Settings Admin Settings Organization Info Billing Accounting …" at bounding box center [401, 202] width 803 height 358
click at [304, 283] on span "Text" at bounding box center [303, 281] width 20 height 8
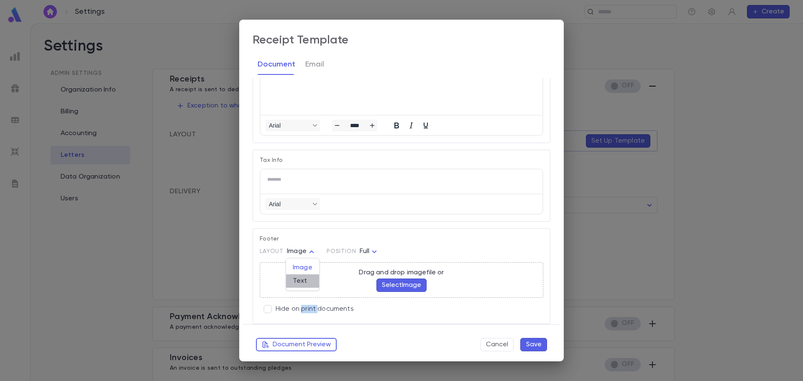
type input "****"
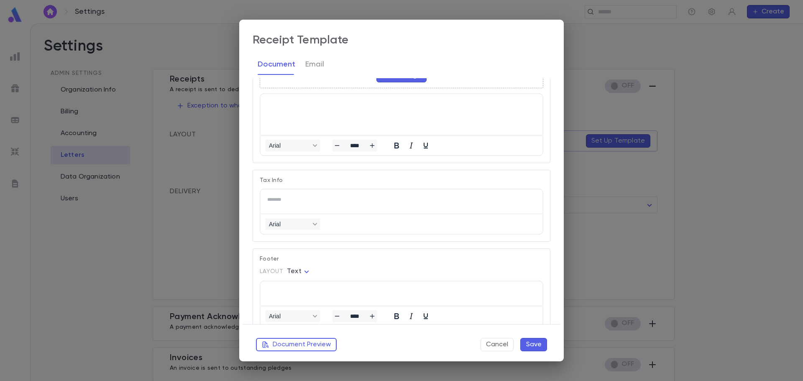
scroll to position [634, 0]
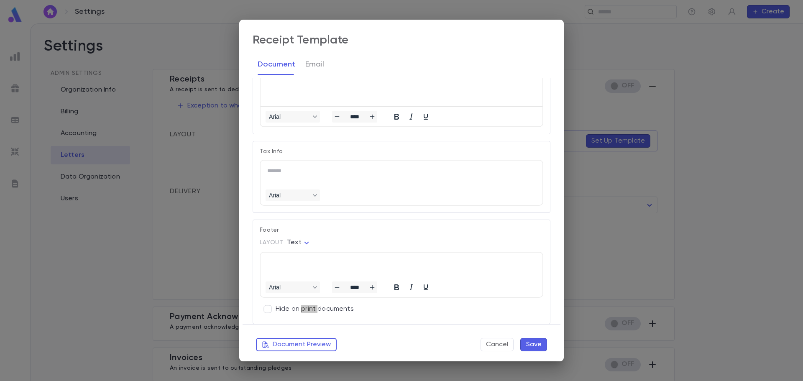
click at [308, 264] on p "Rich Text Area. Press ALT-0 for help." at bounding box center [401, 262] width 269 height 6
click at [307, 346] on button "Document Preview" at bounding box center [296, 344] width 81 height 13
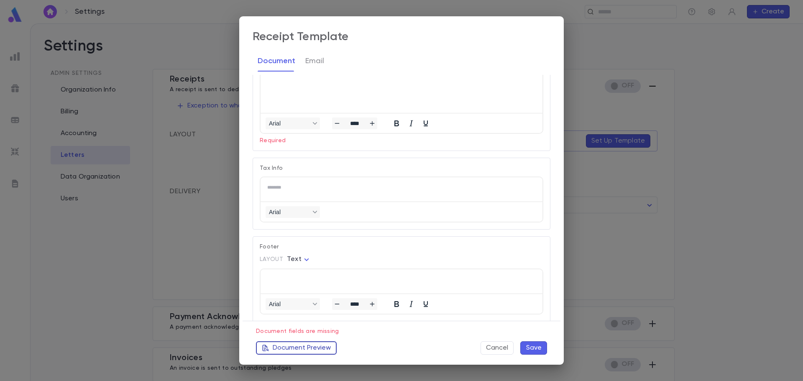
scroll to position [644, 0]
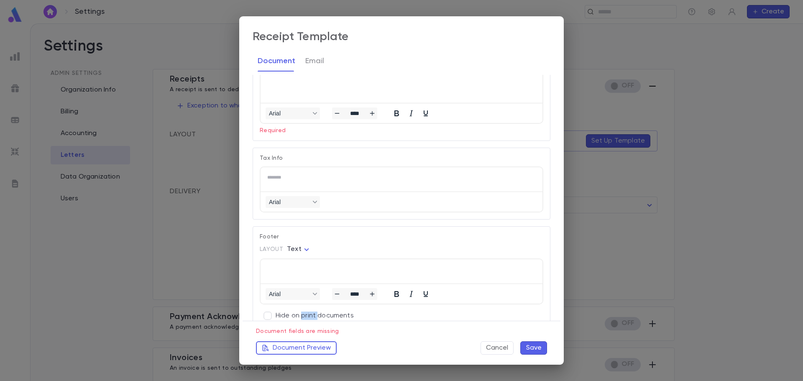
click at [508, 349] on button "Cancel" at bounding box center [497, 347] width 33 height 13
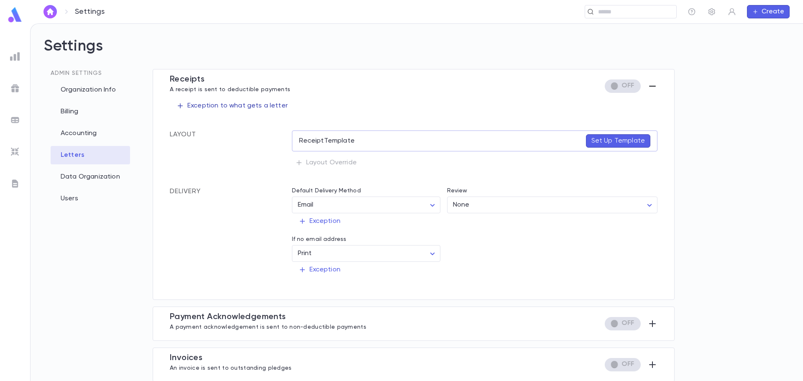
click at [179, 108] on icon "button" at bounding box center [181, 106] width 8 height 8
click at [418, 101] on div at bounding box center [401, 190] width 803 height 381
click at [299, 164] on div "Receipt Template Set Up Template Layout Override" at bounding box center [475, 151] width 366 height 40
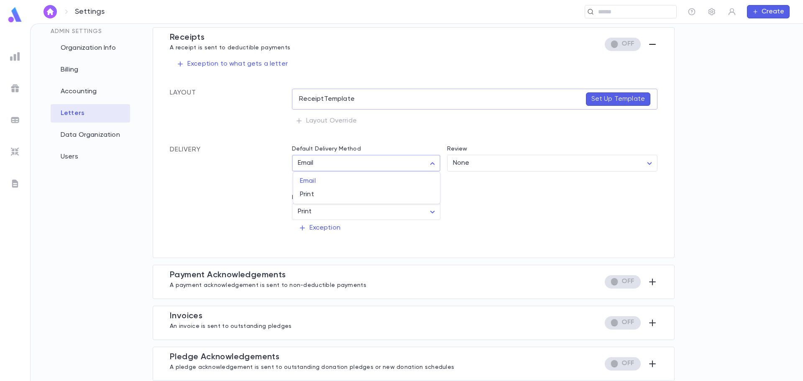
click at [428, 165] on body "Settings ​ Create Settings Admin Settings Organization Info Billing Accounting …" at bounding box center [401, 202] width 803 height 358
click at [488, 198] on div at bounding box center [401, 190] width 803 height 381
click at [480, 162] on body "Settings ​ Create Settings Admin Settings Organization Info Billing Accounting …" at bounding box center [401, 202] width 803 height 358
click at [503, 199] on div "User" at bounding box center [551, 194] width 195 height 9
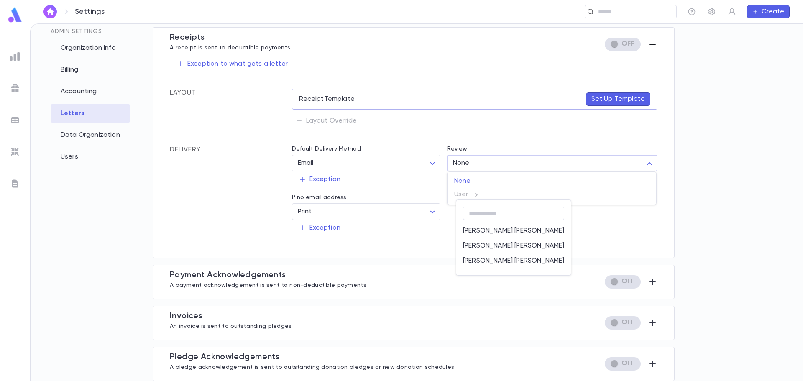
click at [587, 233] on div at bounding box center [401, 190] width 803 height 381
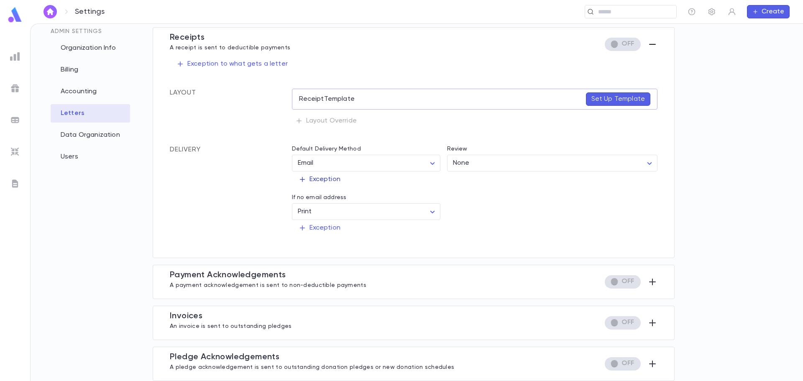
click at [300, 181] on icon "button" at bounding box center [303, 180] width 8 height 8
click at [400, 183] on div at bounding box center [401, 190] width 803 height 381
click at [345, 160] on body "Settings ​ Create Settings Admin Settings Organization Info Billing Accounting …" at bounding box center [401, 202] width 803 height 358
click at [311, 192] on span "Print" at bounding box center [366, 194] width 133 height 8
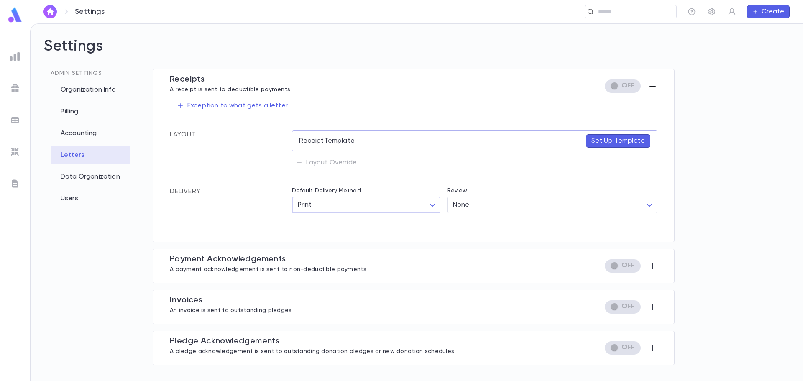
scroll to position [0, 0]
click at [413, 206] on body "Settings ​ Create Settings Admin Settings Organization Info Billing Accounting …" at bounding box center [401, 202] width 803 height 358
click at [321, 220] on span "Email" at bounding box center [368, 223] width 134 height 8
type input "*****"
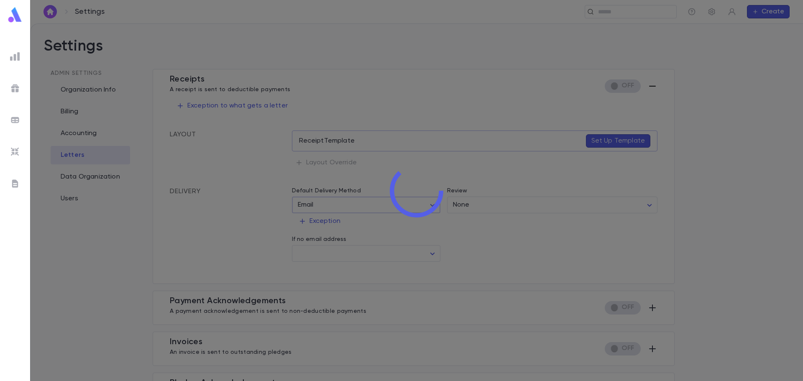
type input "*****"
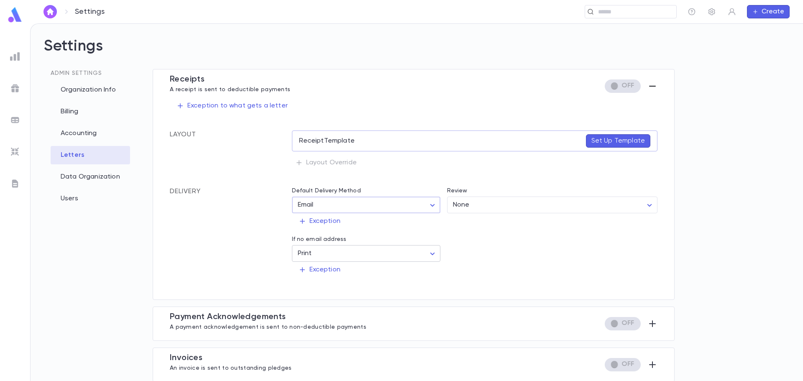
click at [358, 254] on body "Settings ​ Create Settings Admin Settings Organization Info Billing Accounting …" at bounding box center [401, 202] width 803 height 358
click at [489, 246] on div at bounding box center [401, 190] width 803 height 381
click at [652, 83] on button "button" at bounding box center [653, 85] width 10 height 13
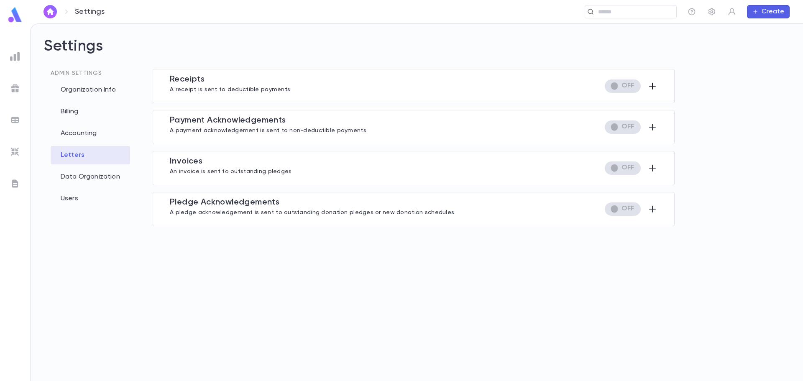
click at [650, 85] on icon "button" at bounding box center [653, 86] width 10 height 10
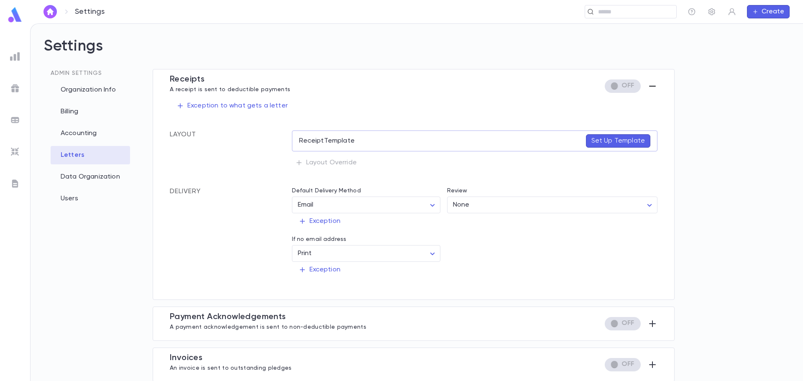
click at [650, 84] on icon "button" at bounding box center [653, 86] width 10 height 10
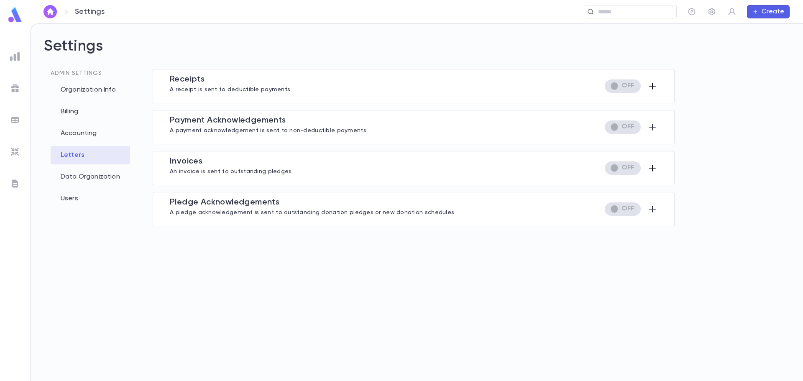
click at [654, 168] on icon "button" at bounding box center [652, 168] width 7 height 7
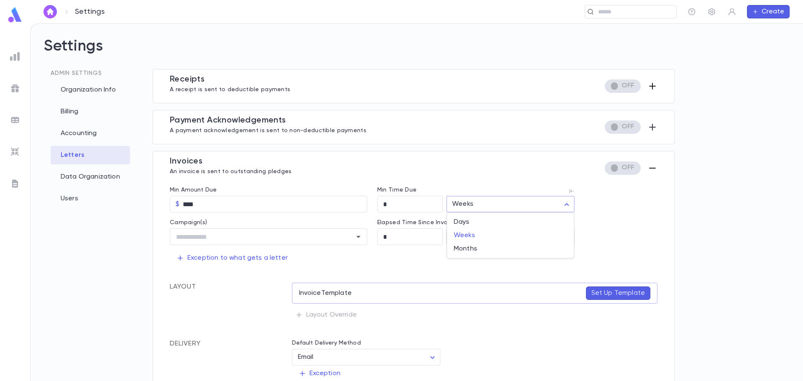
click at [475, 210] on body "Settings ​ Create Settings Admin Settings Organization Info Billing Accounting …" at bounding box center [401, 202] width 803 height 358
click at [489, 179] on div at bounding box center [401, 190] width 803 height 381
click at [336, 237] on input "text" at bounding box center [262, 237] width 177 height 16
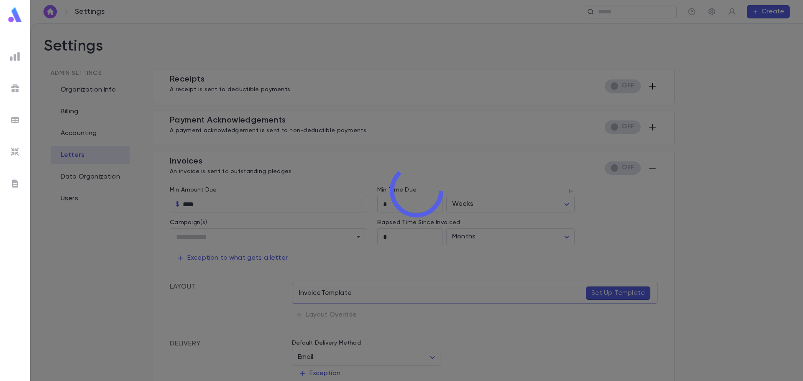
click at [399, 263] on div "Settings ​ Create Settings Admin Settings Organization Info Billing Accounting …" at bounding box center [401, 202] width 803 height 358
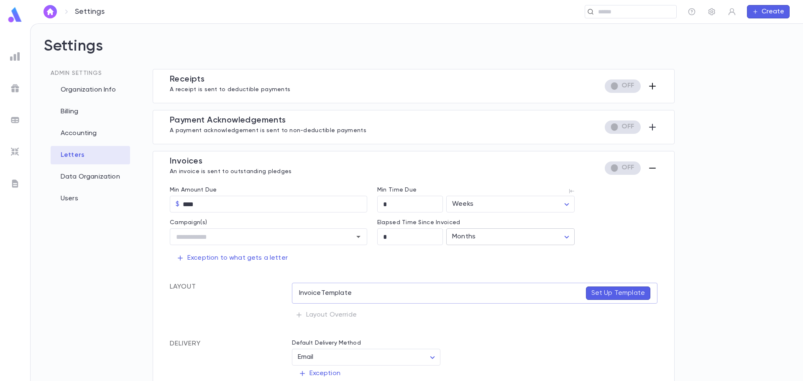
click at [496, 231] on body "Settings ​ Create Settings Admin Settings Organization Info Billing Accounting …" at bounding box center [401, 202] width 803 height 358
click at [400, 241] on div at bounding box center [401, 190] width 803 height 381
click at [648, 169] on icon "button" at bounding box center [653, 168] width 10 height 10
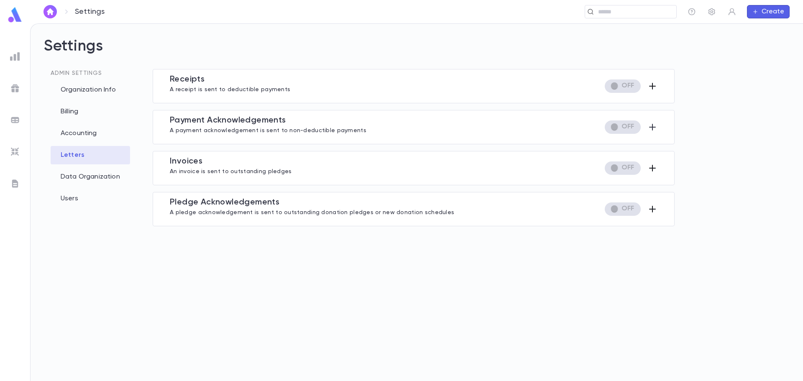
click at [652, 210] on icon "button" at bounding box center [652, 209] width 7 height 7
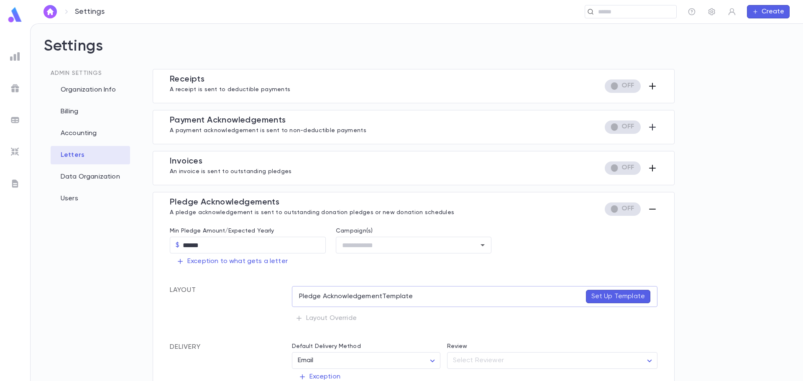
scroll to position [74, 0]
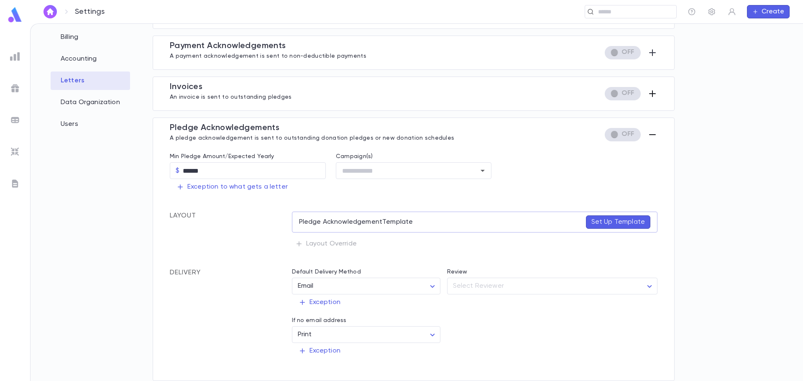
click at [650, 135] on icon "button" at bounding box center [652, 134] width 7 height 1
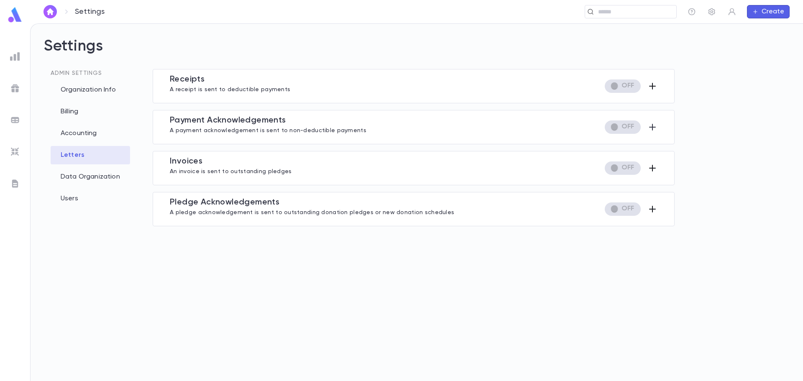
scroll to position [0, 0]
click at [100, 176] on div "Data Organization" at bounding box center [90, 177] width 79 height 18
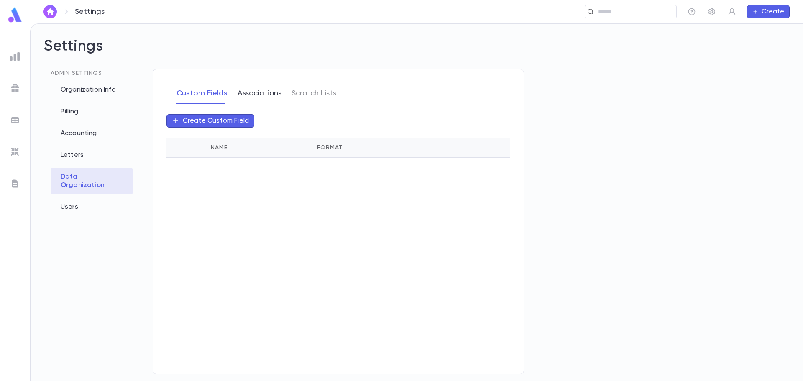
click at [267, 89] on button "Associations" at bounding box center [260, 93] width 44 height 21
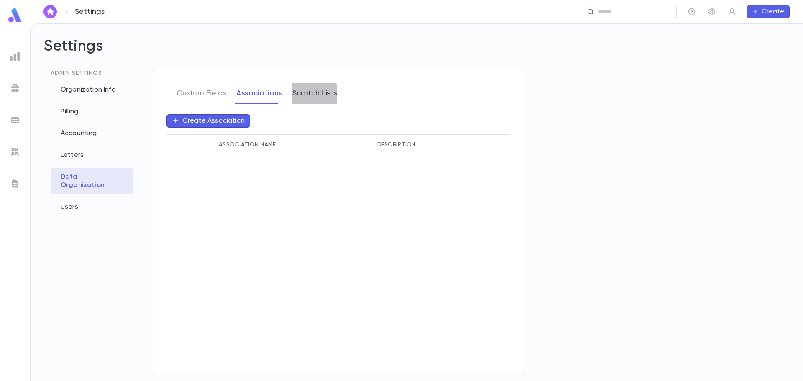
click at [309, 96] on button "Scratch Lists" at bounding box center [314, 93] width 45 height 21
click at [13, 17] on img at bounding box center [15, 15] width 17 height 16
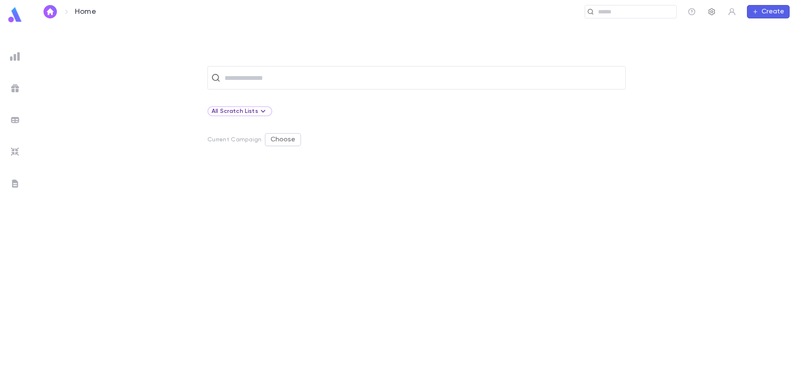
click at [711, 14] on icon "button" at bounding box center [712, 11] width 7 height 7
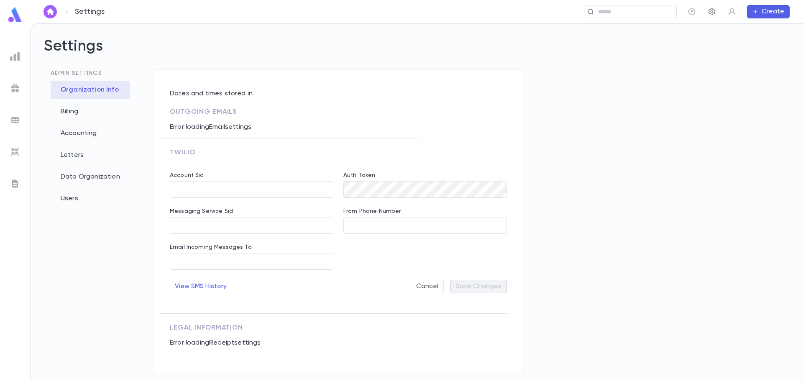
type input "**********"
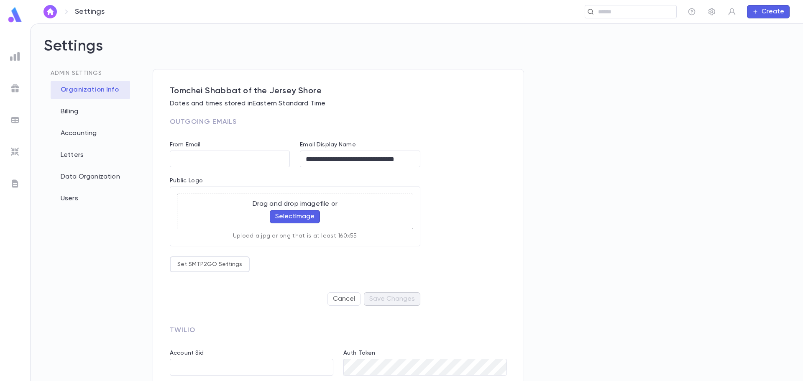
click at [11, 18] on img at bounding box center [15, 15] width 17 height 16
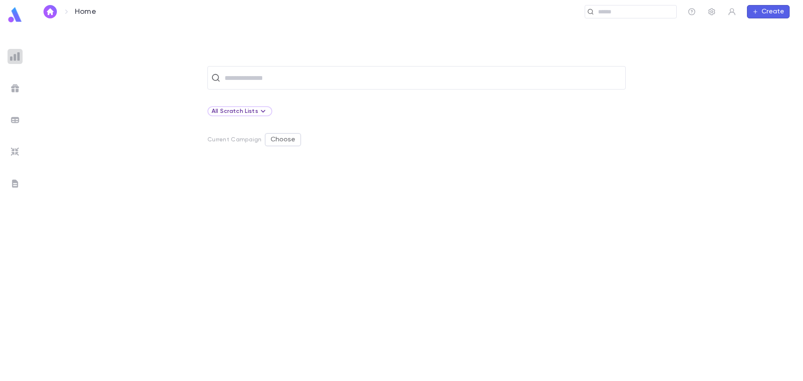
click at [11, 52] on img at bounding box center [15, 56] width 10 height 10
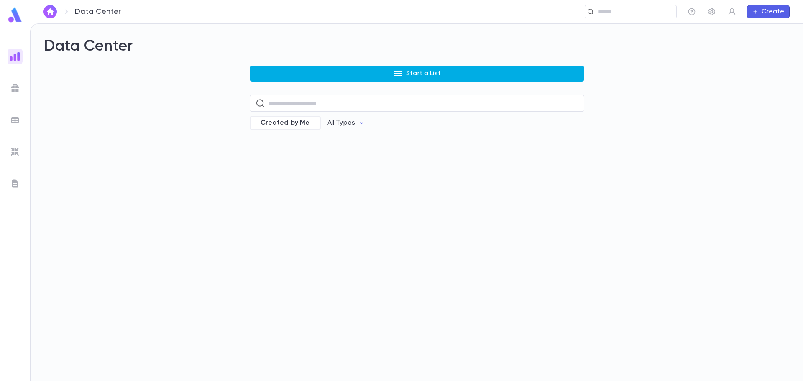
click at [303, 77] on button "Start a List" at bounding box center [417, 74] width 335 height 16
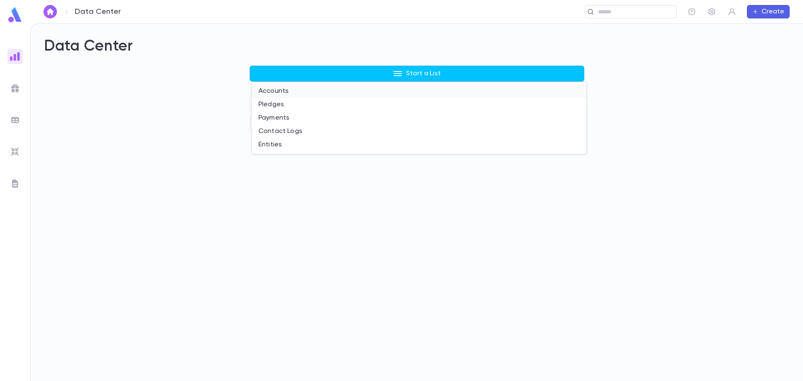
click at [285, 92] on li "Accounts" at bounding box center [419, 91] width 335 height 13
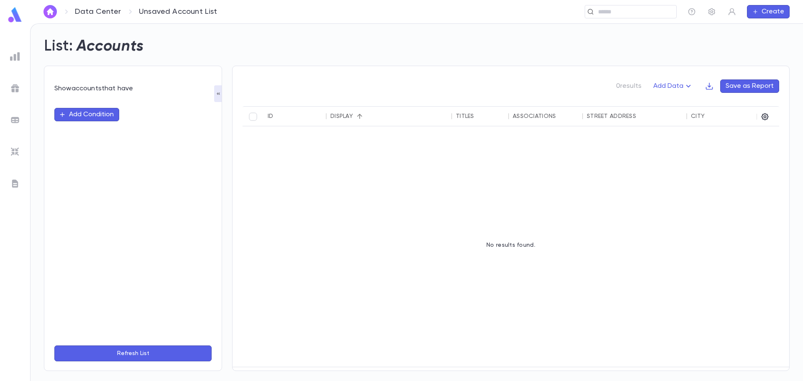
click at [95, 110] on button "Add Condition" at bounding box center [86, 114] width 65 height 13
click at [10, 147] on img at bounding box center [15, 152] width 10 height 10
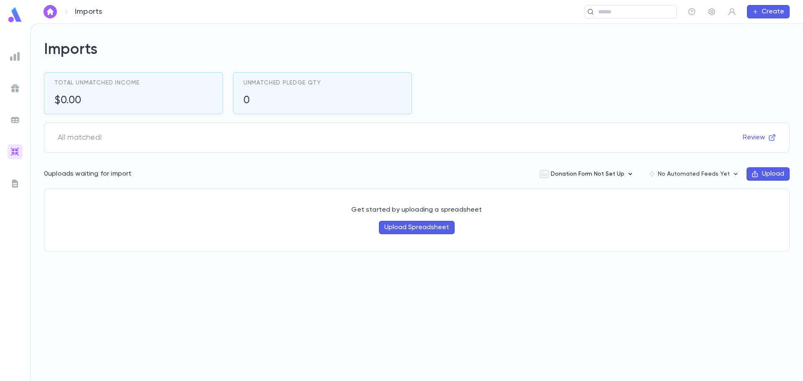
click at [627, 178] on button "Donation Form Not Set Up" at bounding box center [587, 174] width 109 height 16
click at [710, 10] on div at bounding box center [401, 190] width 803 height 381
click at [715, 12] on icon "button" at bounding box center [712, 11] width 7 height 7
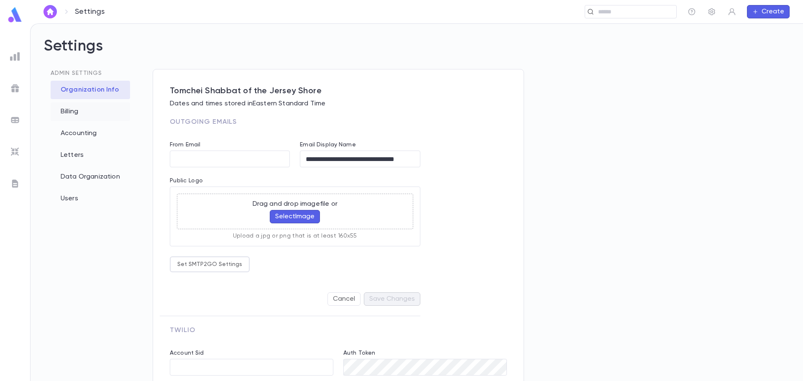
click at [74, 112] on div "Billing" at bounding box center [90, 112] width 79 height 18
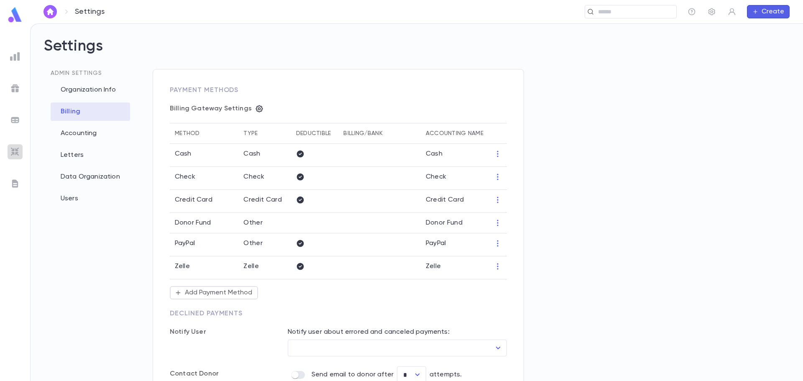
click at [17, 155] on img at bounding box center [15, 152] width 10 height 10
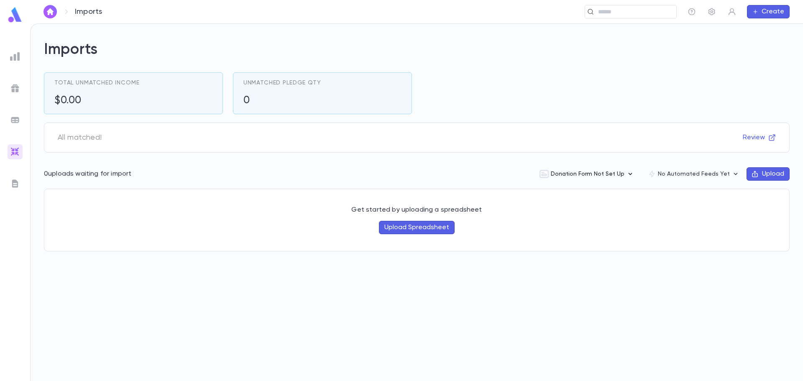
click at [613, 177] on button "Donation Form Not Set Up" at bounding box center [587, 174] width 109 height 16
click at [563, 190] on li "Set up now" at bounding box center [595, 191] width 106 height 13
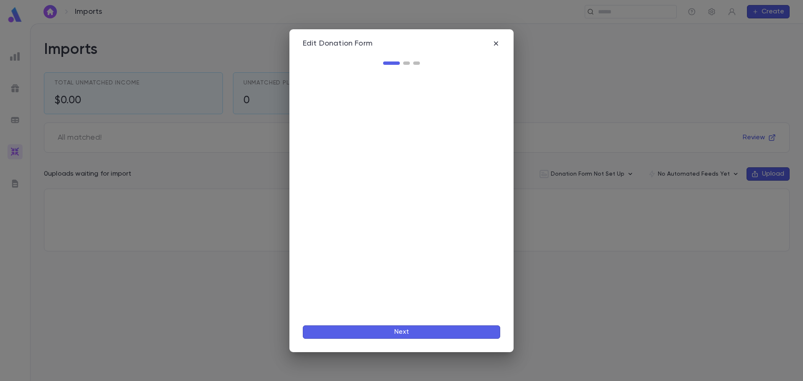
click at [501, 43] on div "Edit Donation Form Next" at bounding box center [402, 190] width 224 height 323
click at [490, 45] on div "Edit Donation Form" at bounding box center [401, 43] width 197 height 9
click at [498, 47] on icon "button" at bounding box center [496, 43] width 8 height 8
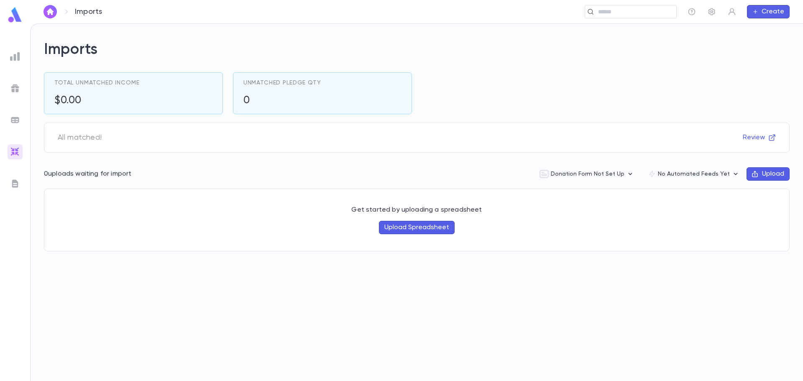
click at [498, 39] on div "Imports Total Unmatched Income $0.00 Unmatched Pledge Qty 0 All matched! Review…" at bounding box center [417, 202] width 773 height 357
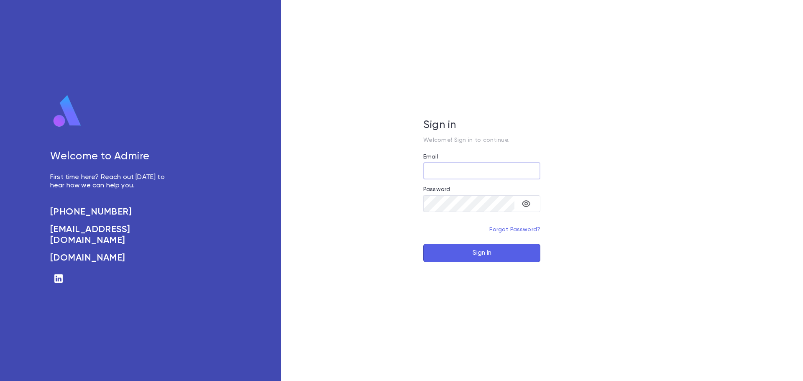
type input "**********"
click at [492, 253] on button "Sign In" at bounding box center [481, 253] width 117 height 18
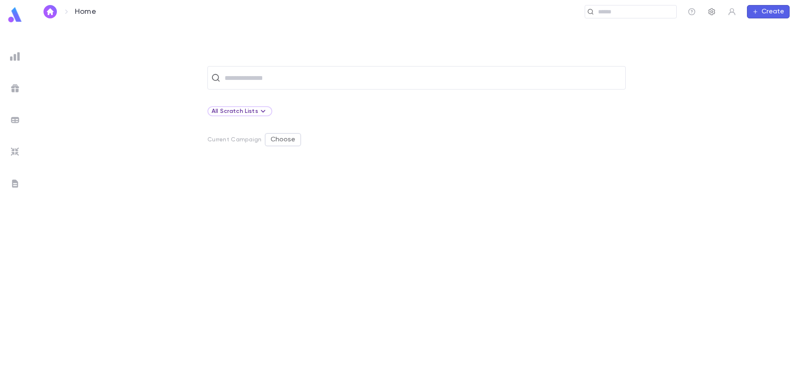
click at [714, 11] on icon "button" at bounding box center [712, 12] width 8 height 8
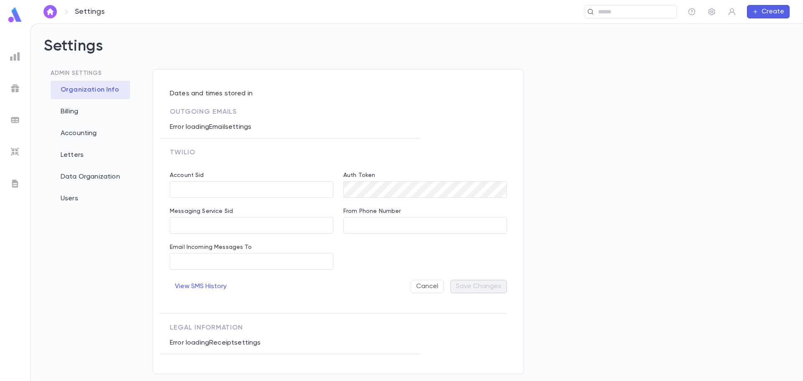
type input "**********"
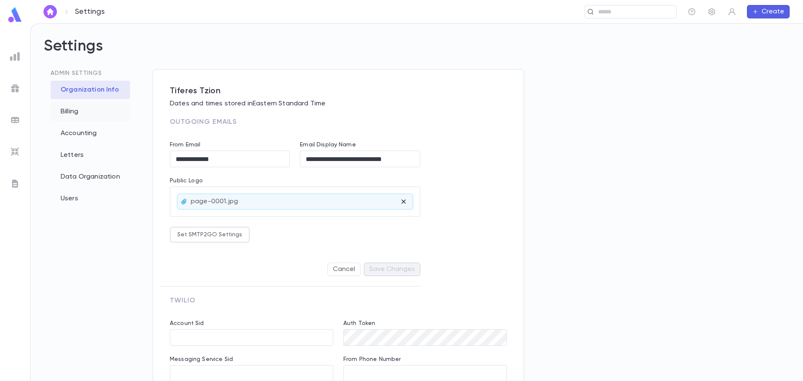
click at [73, 110] on div "Billing" at bounding box center [90, 112] width 79 height 18
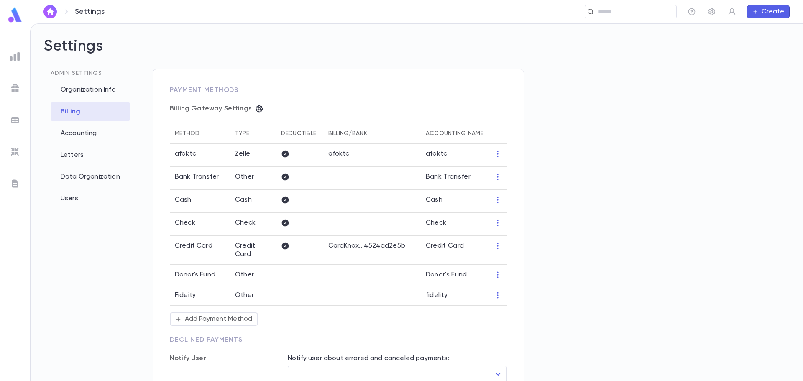
type input "**********"
click at [255, 112] on icon "button" at bounding box center [259, 109] width 8 height 8
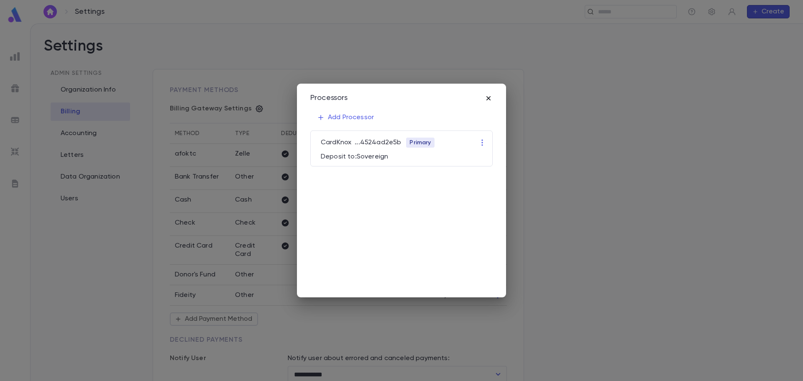
click at [490, 97] on icon "button" at bounding box center [488, 98] width 8 height 8
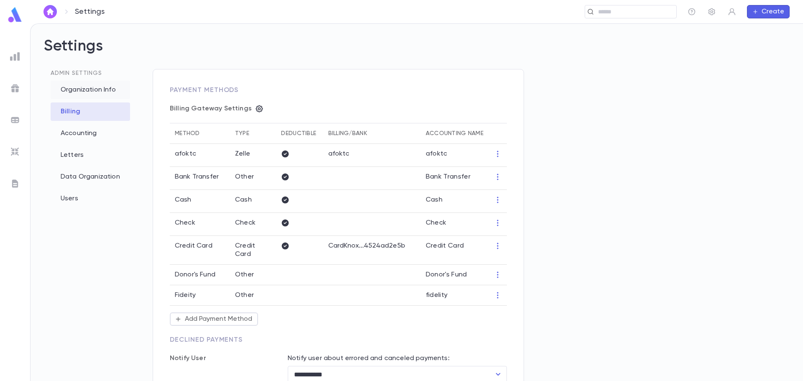
click at [105, 92] on div "Organization Info" at bounding box center [90, 90] width 79 height 18
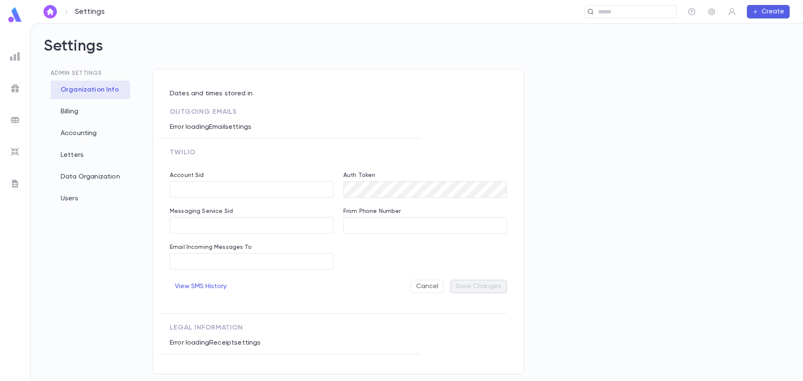
type input "**********"
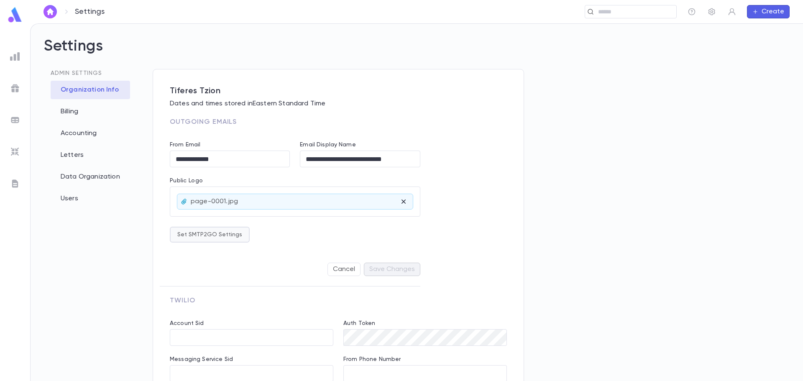
click at [236, 234] on button "Set SMTP2GO Settings" at bounding box center [210, 235] width 80 height 16
click at [282, 234] on div at bounding box center [401, 190] width 803 height 381
click at [17, 148] on img at bounding box center [15, 152] width 10 height 10
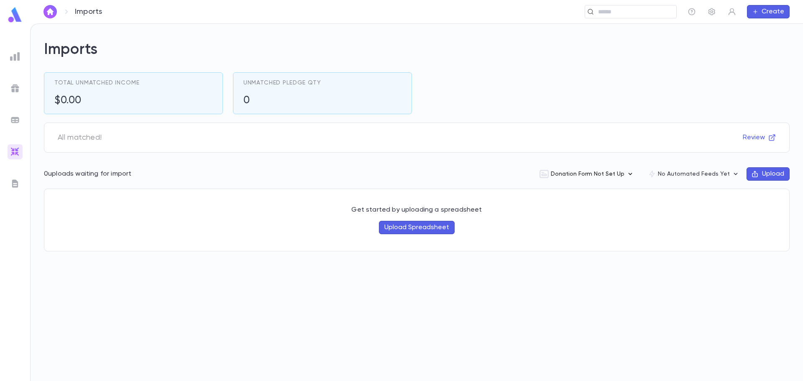
click at [597, 174] on button "Donation Form Not Set Up" at bounding box center [587, 174] width 109 height 16
click at [569, 190] on li "Set up now" at bounding box center [595, 191] width 106 height 13
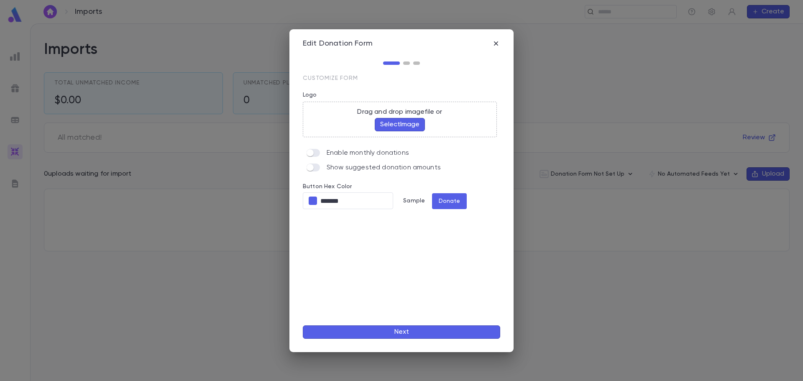
click at [395, 127] on button "Select Image" at bounding box center [400, 124] width 50 height 13
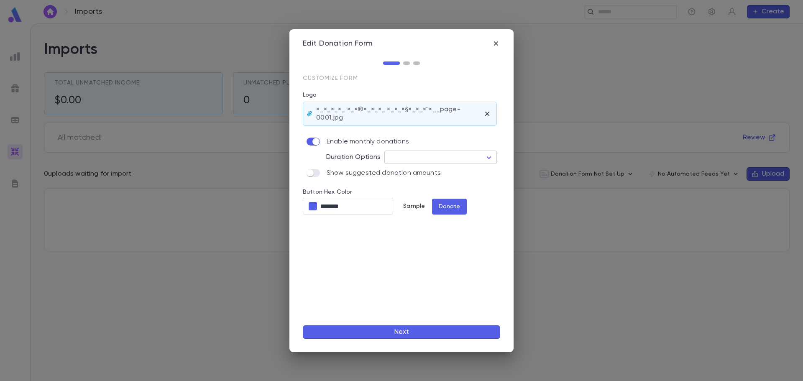
click at [413, 157] on body "Imports ​ Create Imports Total Unmatched Income $0.00 Unmatched Pledge Qty 0 Al…" at bounding box center [401, 202] width 803 height 358
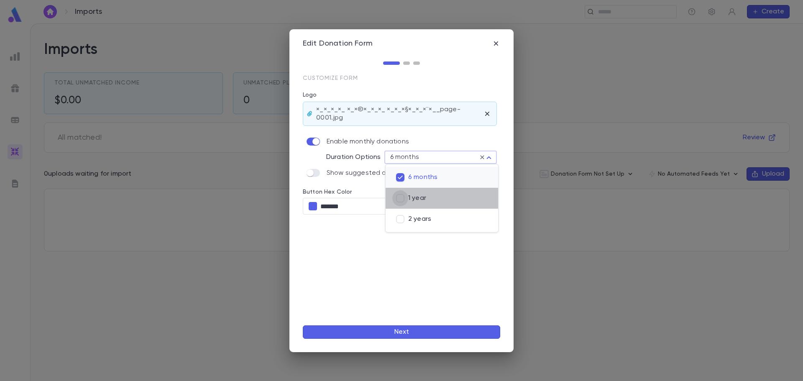
type input "**********"
click at [351, 249] on div at bounding box center [401, 190] width 803 height 381
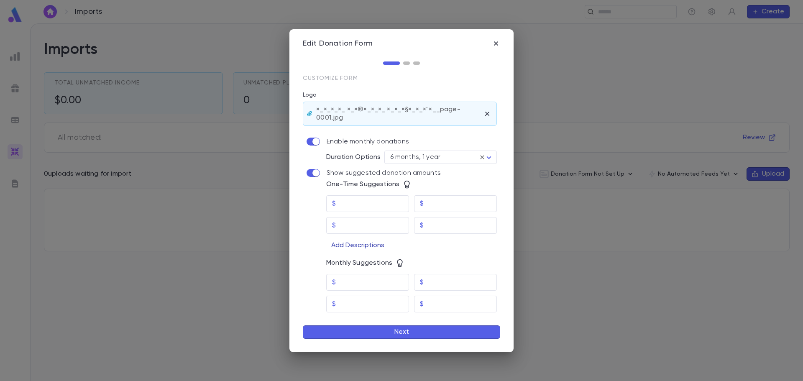
click at [364, 244] on button "Add Descriptions" at bounding box center [357, 245] width 63 height 13
click at [490, 198] on p "Remove" at bounding box center [485, 198] width 24 height 7
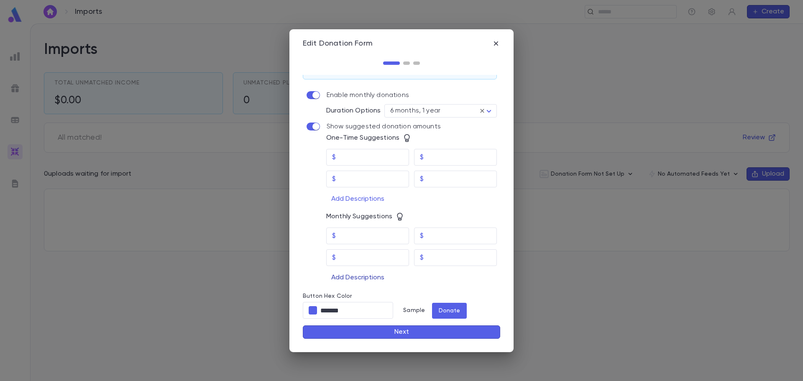
click at [356, 279] on button "Add Descriptions" at bounding box center [357, 277] width 63 height 13
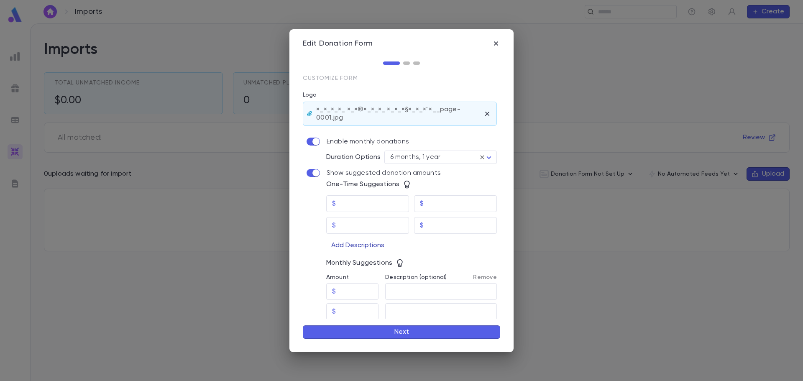
click at [361, 247] on button "Add Descriptions" at bounding box center [357, 245] width 63 height 13
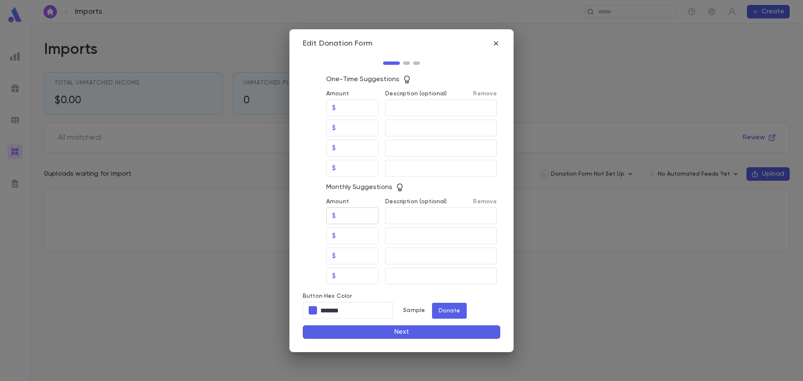
scroll to position [63, 0]
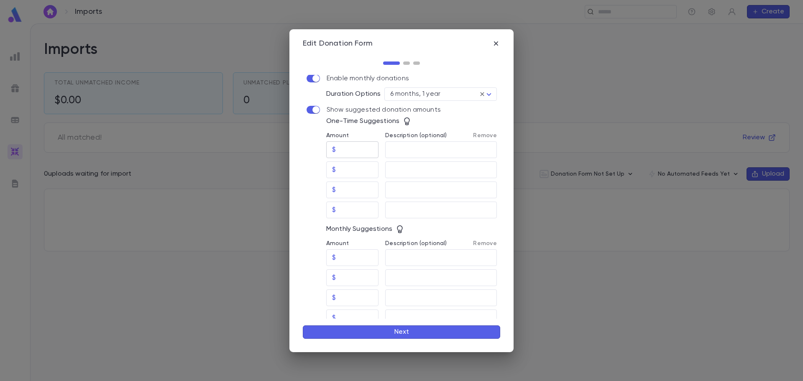
click at [356, 146] on input "Amount" at bounding box center [358, 150] width 39 height 16
click at [499, 41] on icon "button" at bounding box center [496, 43] width 8 height 8
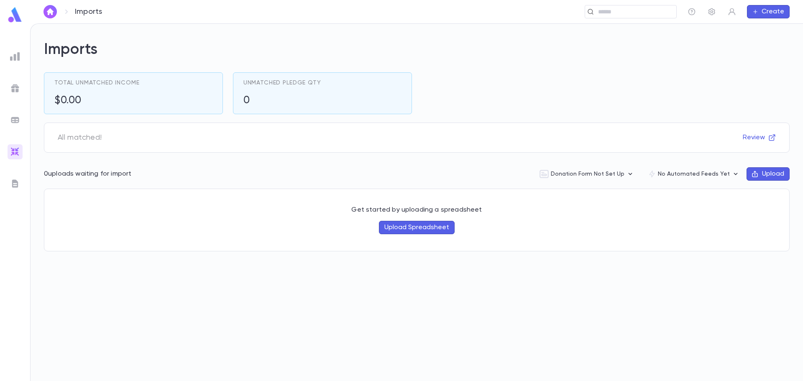
click at [496, 44] on h2 "Imports" at bounding box center [417, 50] width 746 height 18
click at [12, 152] on img at bounding box center [15, 152] width 10 height 10
click at [15, 151] on img at bounding box center [15, 152] width 10 height 10
click at [634, 174] on icon "button" at bounding box center [630, 174] width 8 height 8
click at [12, 153] on div at bounding box center [401, 190] width 803 height 381
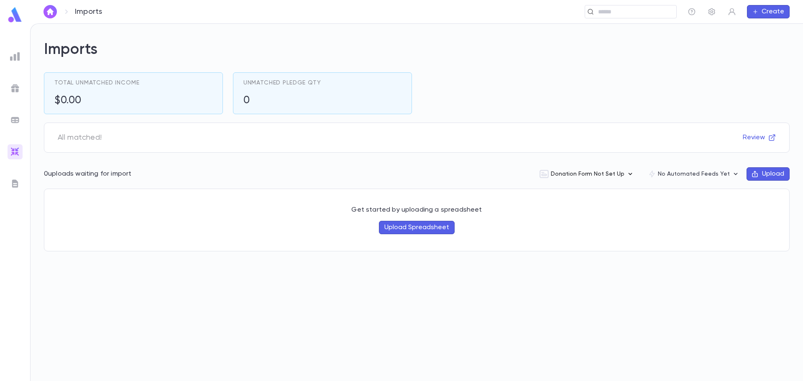
click at [622, 175] on button "Donation Form Not Set Up" at bounding box center [587, 174] width 109 height 16
click at [566, 191] on li "Set up now" at bounding box center [595, 191] width 106 height 13
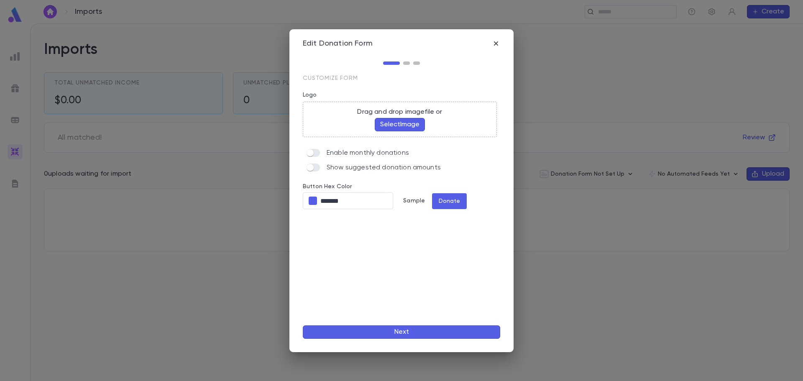
click at [398, 124] on button "Select Image" at bounding box center [400, 124] width 50 height 13
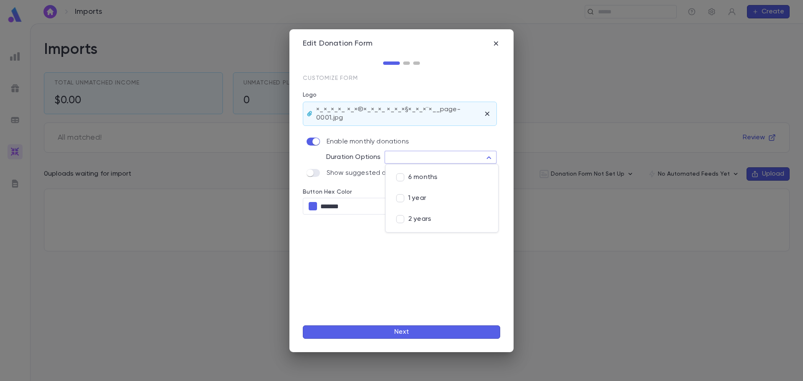
click at [492, 156] on body "Imports ​ Create Imports Total Unmatched Income $0.00 Unmatched Pledge Qty 0 Al…" at bounding box center [401, 202] width 803 height 358
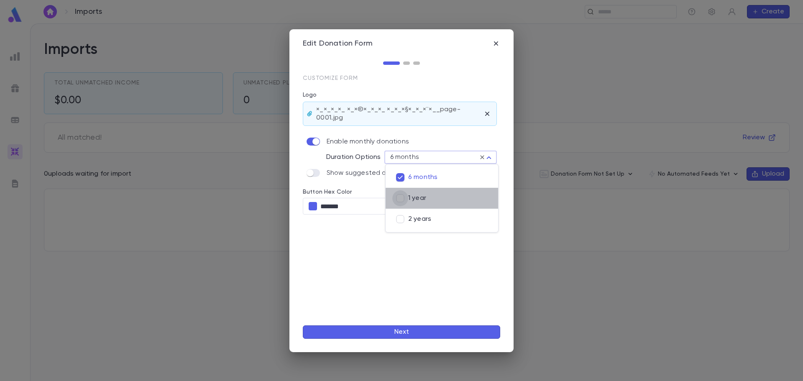
type input "**********"
click at [368, 241] on div at bounding box center [401, 190] width 803 height 381
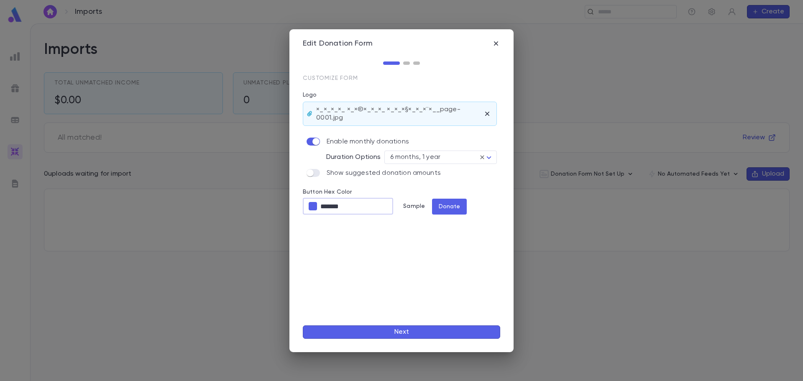
drag, startPoint x: 363, startPoint y: 202, endPoint x: 323, endPoint y: 201, distance: 40.2
click at [323, 201] on input "*******" at bounding box center [356, 206] width 73 height 16
click at [353, 207] on input "******" at bounding box center [356, 206] width 73 height 16
drag, startPoint x: 356, startPoint y: 208, endPoint x: 323, endPoint y: 203, distance: 34.3
click at [323, 203] on input "******" at bounding box center [356, 206] width 73 height 16
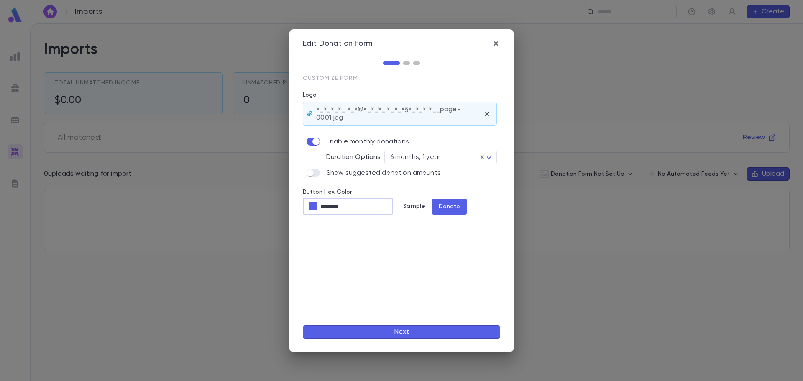
drag, startPoint x: 356, startPoint y: 204, endPoint x: 352, endPoint y: 209, distance: 6.3
click at [355, 206] on input "*******" at bounding box center [356, 206] width 73 height 16
click at [326, 204] on input "*******" at bounding box center [356, 206] width 73 height 16
click at [354, 210] on input "*******" at bounding box center [356, 206] width 73 height 16
drag, startPoint x: 325, startPoint y: 206, endPoint x: 353, endPoint y: 209, distance: 28.6
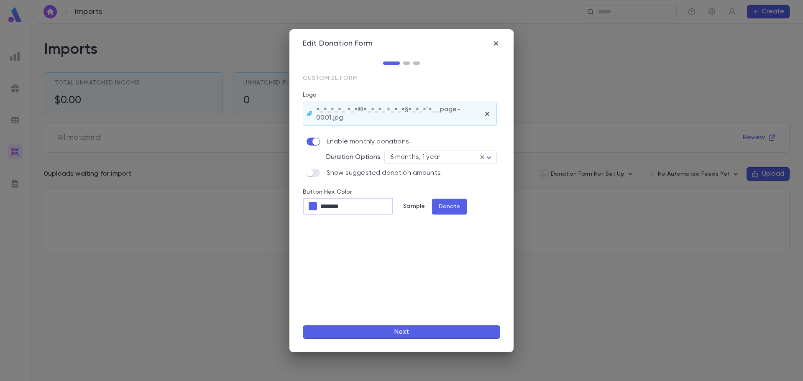
click at [354, 210] on input "*******" at bounding box center [356, 206] width 73 height 16
click at [357, 206] on input "*******" at bounding box center [356, 206] width 73 height 16
drag, startPoint x: 350, startPoint y: 208, endPoint x: 323, endPoint y: 205, distance: 26.9
click at [323, 205] on input "*******" at bounding box center [356, 206] width 73 height 16
type input "*"
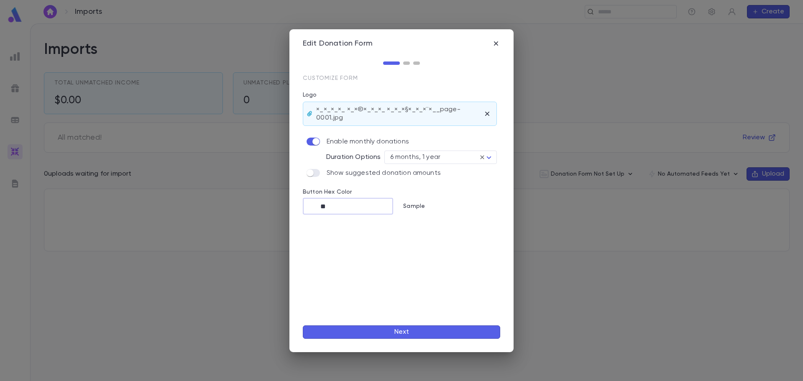
type input "*"
type input "****"
click at [419, 331] on button "Next" at bounding box center [401, 332] width 197 height 13
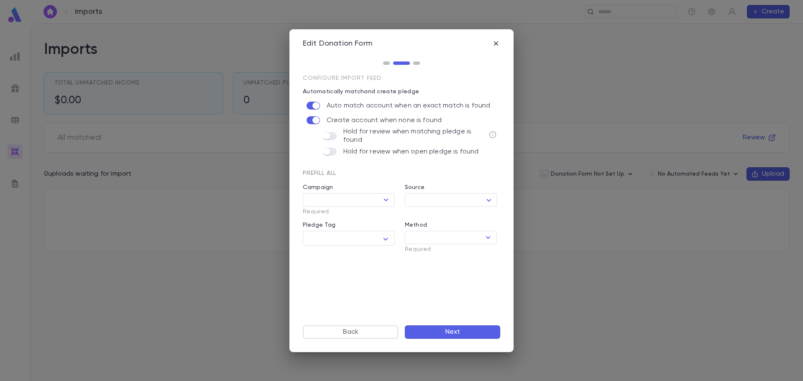
click at [400, 164] on div "Prefill All" at bounding box center [395, 169] width 204 height 15
click at [384, 197] on icon "Open" at bounding box center [386, 200] width 10 height 10
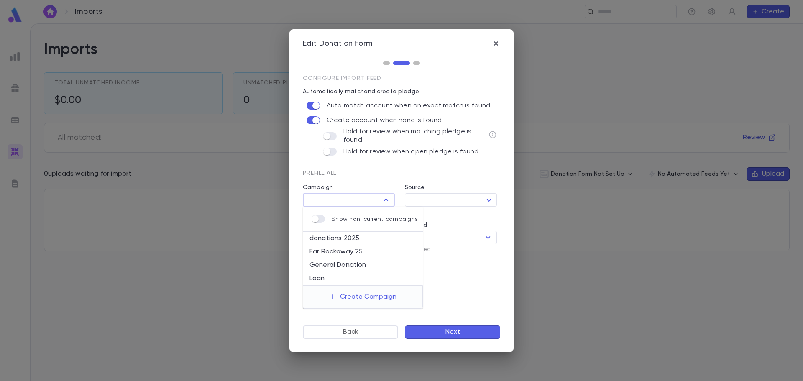
click at [336, 241] on li "donations 2025" at bounding box center [363, 238] width 120 height 13
type input "**********"
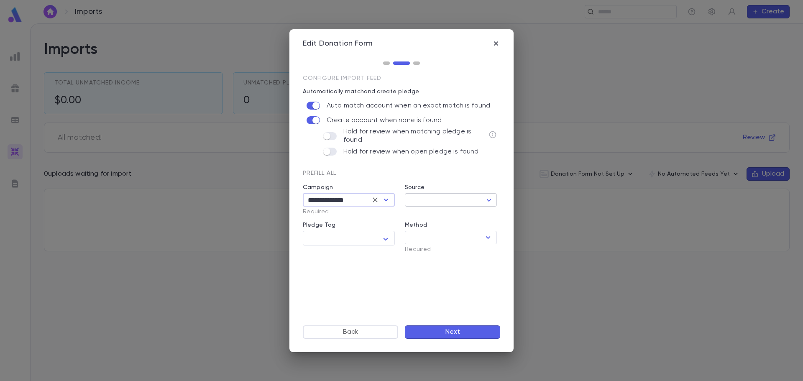
click at [422, 197] on body "**********" at bounding box center [401, 202] width 803 height 358
click at [441, 231] on button "Create Source" at bounding box center [455, 229] width 96 height 13
click at [372, 280] on input "Name" at bounding box center [424, 278] width 134 height 13
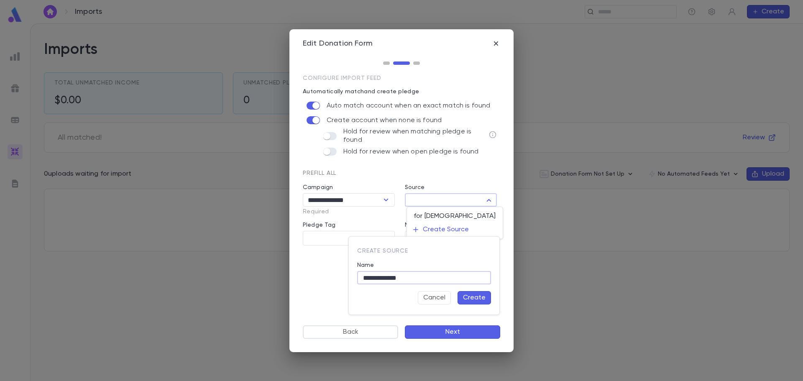
type input "**********"
click at [478, 301] on button "Create" at bounding box center [474, 297] width 33 height 13
type input "***"
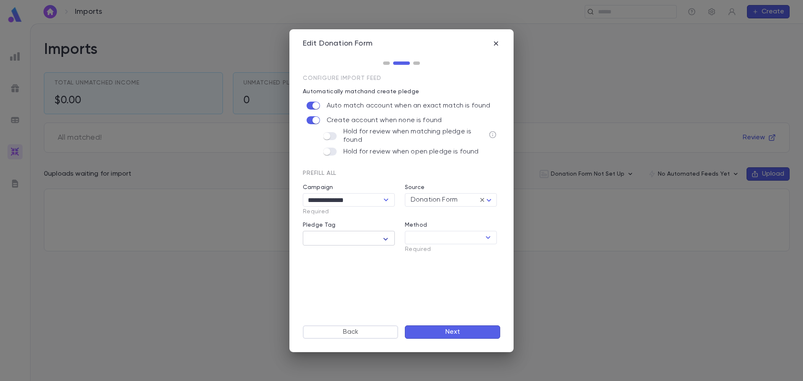
click at [389, 241] on div "* ​" at bounding box center [349, 238] width 92 height 15
drag, startPoint x: 385, startPoint y: 241, endPoint x: 379, endPoint y: 241, distance: 5.9
click at [385, 240] on div at bounding box center [401, 190] width 803 height 381
click at [487, 236] on icon "Open" at bounding box center [488, 238] width 10 height 10
click at [426, 251] on li "Credit Card" at bounding box center [451, 254] width 92 height 13
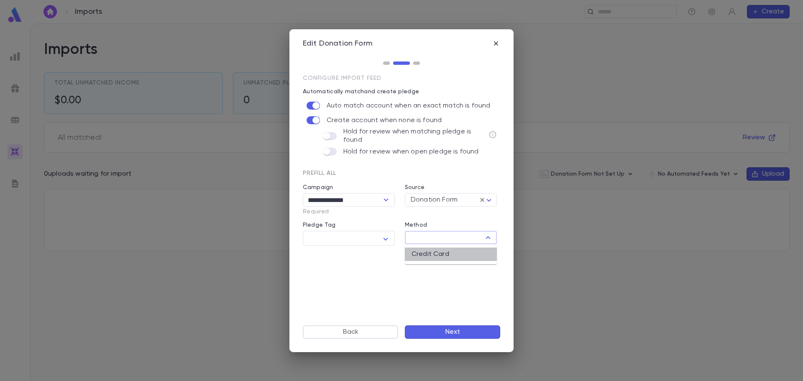
type input "**********"
click at [471, 336] on button "Next" at bounding box center [452, 332] width 95 height 13
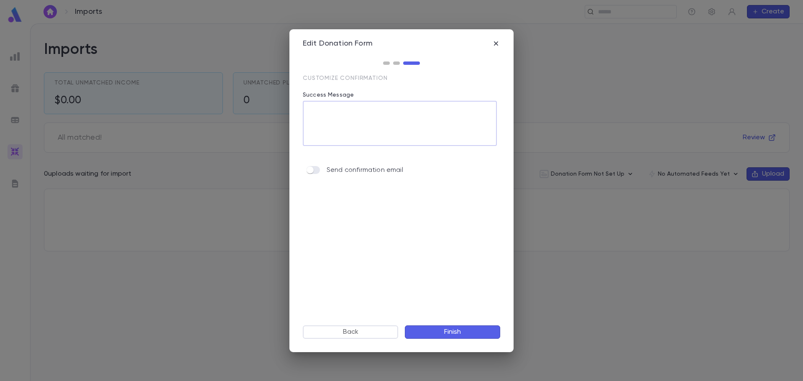
click at [322, 118] on textarea "Success Message" at bounding box center [400, 123] width 182 height 45
click at [364, 109] on textarea "**********" at bounding box center [400, 123] width 182 height 45
click at [398, 106] on textarea "**********" at bounding box center [400, 123] width 182 height 45
type textarea "**********"
click at [464, 332] on button "Finish" at bounding box center [452, 332] width 95 height 13
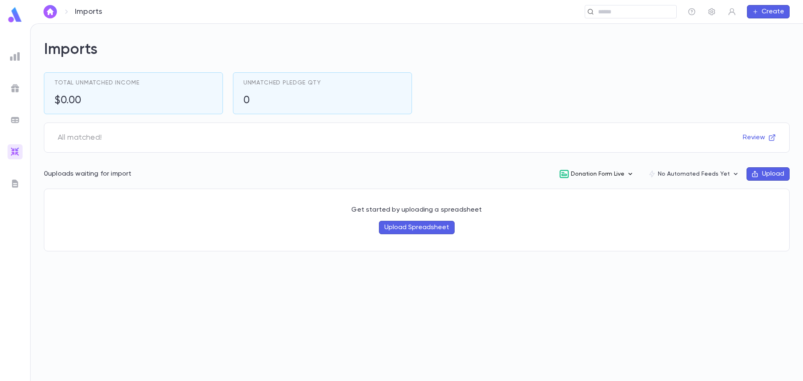
click at [620, 175] on button "Donation Form Live" at bounding box center [597, 174] width 89 height 16
click at [582, 191] on li "View" at bounding box center [604, 191] width 87 height 13
click at [635, 174] on icon "button" at bounding box center [630, 174] width 8 height 8
click at [580, 220] on li "Edit" at bounding box center [604, 218] width 87 height 13
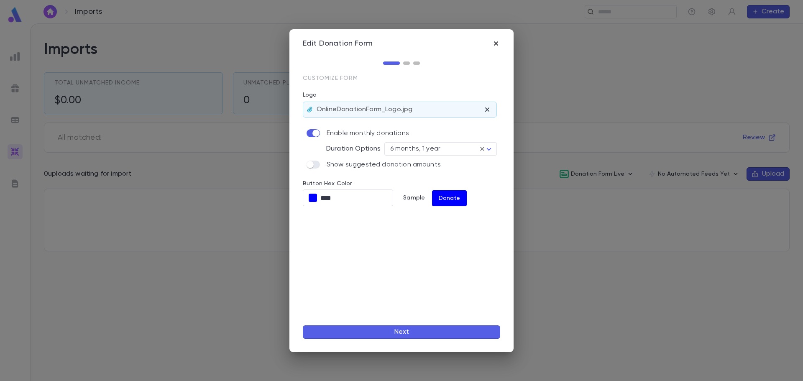
click at [496, 44] on icon "button" at bounding box center [496, 43] width 4 height 4
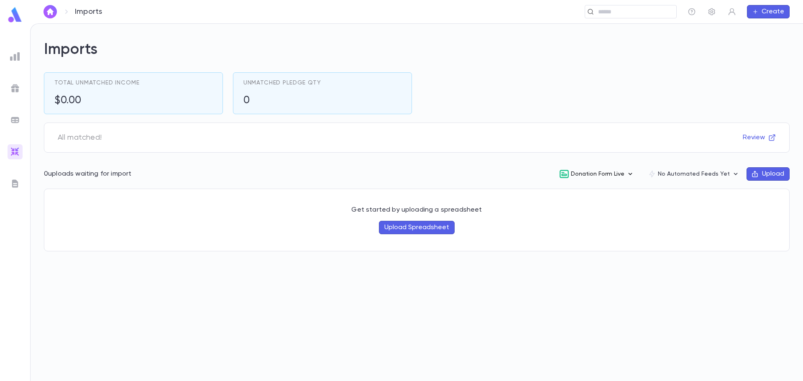
click at [622, 177] on button "Donation Form Live" at bounding box center [597, 174] width 89 height 16
click at [597, 205] on li "Copy Link" at bounding box center [604, 204] width 87 height 13
click at [634, 175] on icon "button" at bounding box center [630, 174] width 8 height 8
click at [585, 233] on li "Embed" at bounding box center [604, 231] width 87 height 13
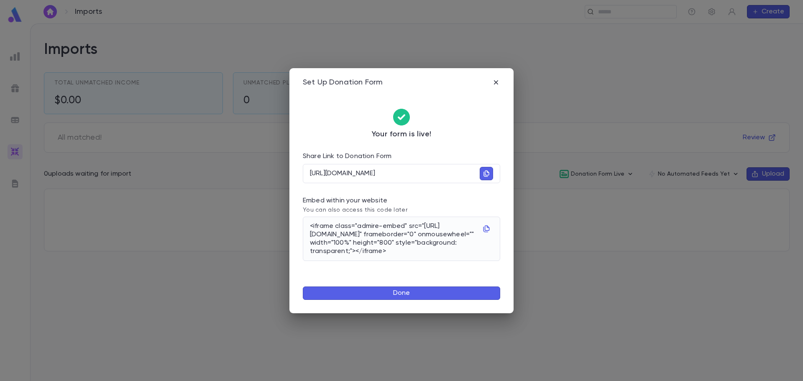
drag, startPoint x: 459, startPoint y: 264, endPoint x: 305, endPoint y: 259, distance: 154.0
click at [305, 259] on div "<iframe class="admire-embed" src="https://tiferestzion.admirepro.app/donate" fr…" at bounding box center [401, 239] width 197 height 44
click at [474, 244] on p "<iframe class="admire-embed" src="https://tiferestzion.admirepro.app/donate" fr…" at bounding box center [393, 238] width 167 height 33
click at [496, 82] on icon "button" at bounding box center [496, 82] width 4 height 4
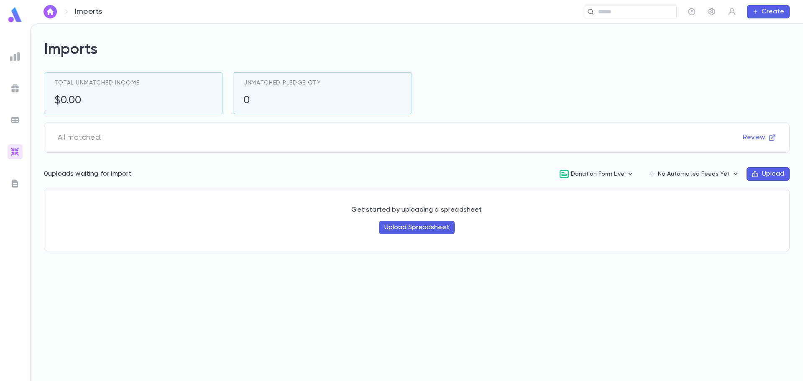
click at [635, 172] on icon "button" at bounding box center [630, 174] width 8 height 8
click at [590, 208] on li "Copy Link" at bounding box center [604, 204] width 87 height 13
click at [624, 176] on button "Donation Form Live" at bounding box center [597, 174] width 89 height 16
click at [588, 206] on li "Copy Link" at bounding box center [604, 204] width 87 height 13
click at [635, 177] on icon "button" at bounding box center [630, 174] width 8 height 8
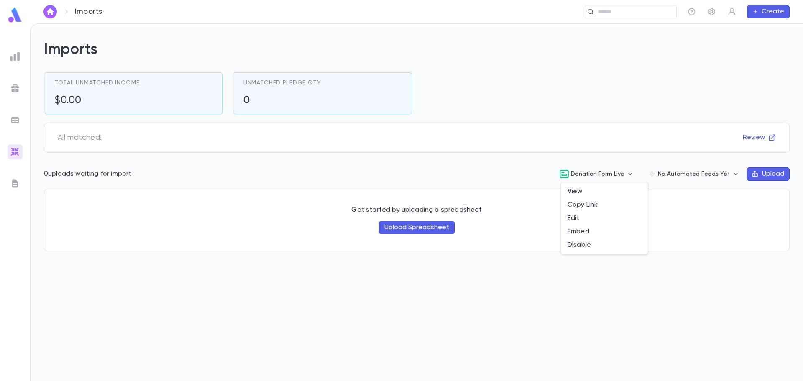
click at [15, 57] on div at bounding box center [401, 190] width 803 height 381
click at [23, 58] on ul at bounding box center [15, 214] width 30 height 336
click at [20, 58] on img at bounding box center [15, 56] width 10 height 10
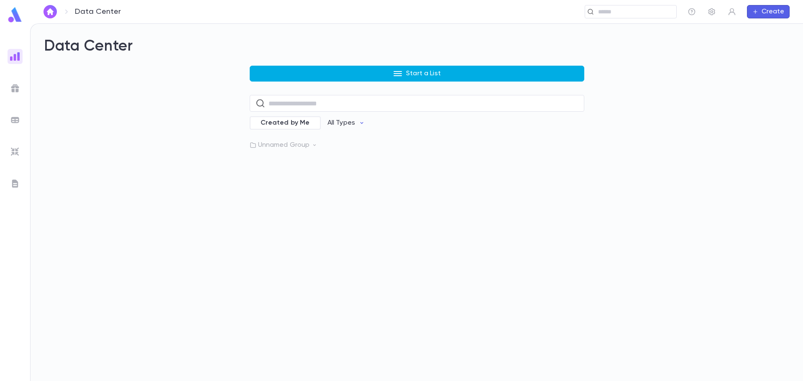
click at [300, 74] on button "Start a List" at bounding box center [417, 74] width 335 height 16
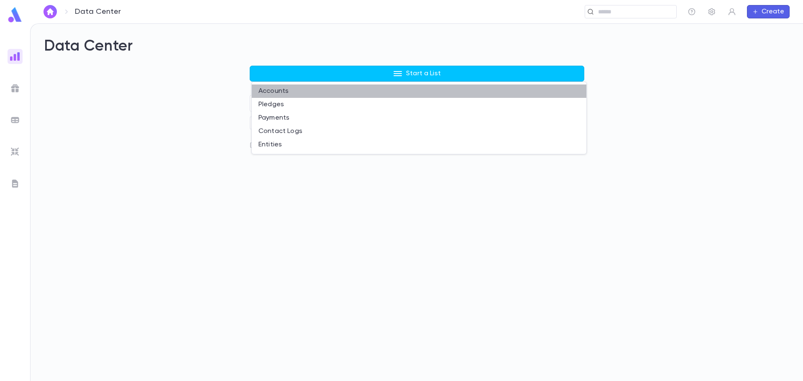
click at [275, 90] on li "Accounts" at bounding box center [419, 91] width 335 height 13
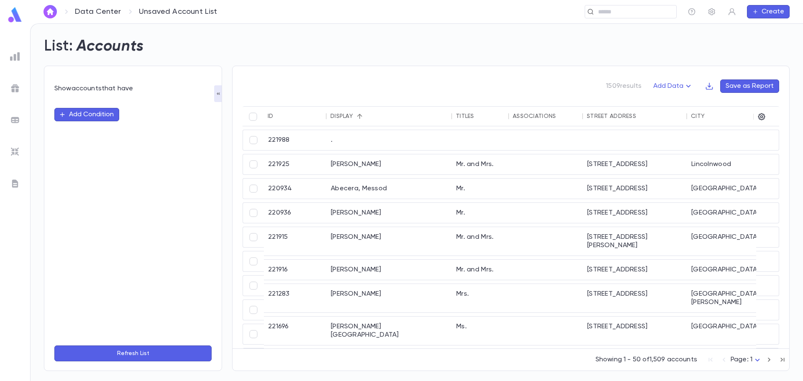
click at [11, 48] on ul at bounding box center [15, 214] width 30 height 336
click at [13, 55] on img at bounding box center [15, 56] width 10 height 10
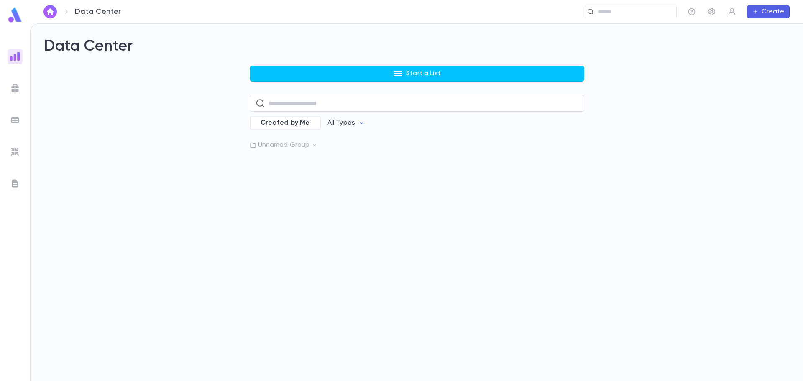
click at [298, 147] on p "Unnamed Group" at bounding box center [417, 145] width 335 height 8
click at [304, 159] on p "General Donations 2025" at bounding box center [309, 162] width 78 height 8
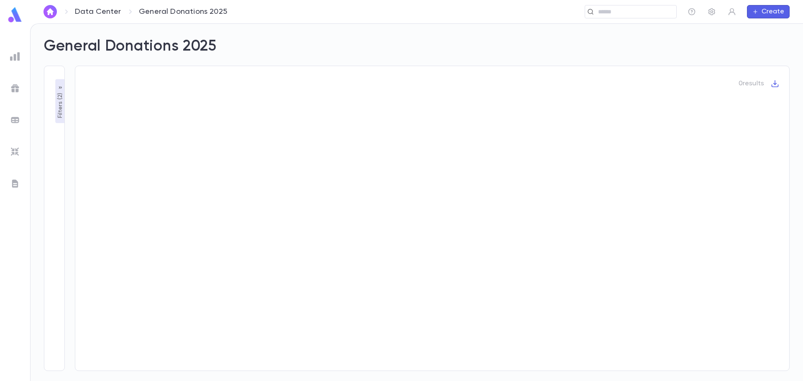
type input "**********"
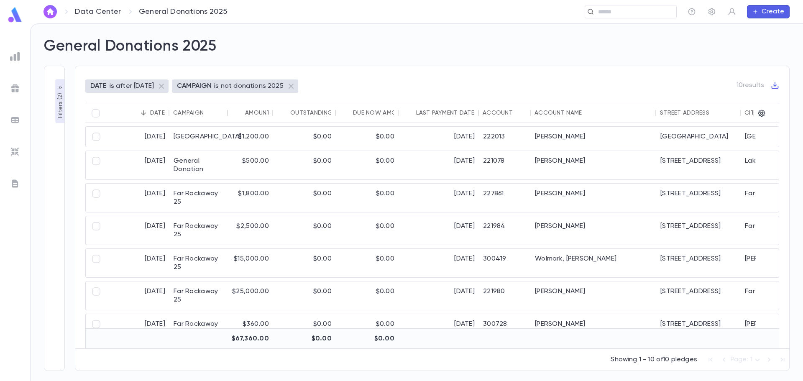
click at [12, 16] on img at bounding box center [15, 15] width 17 height 16
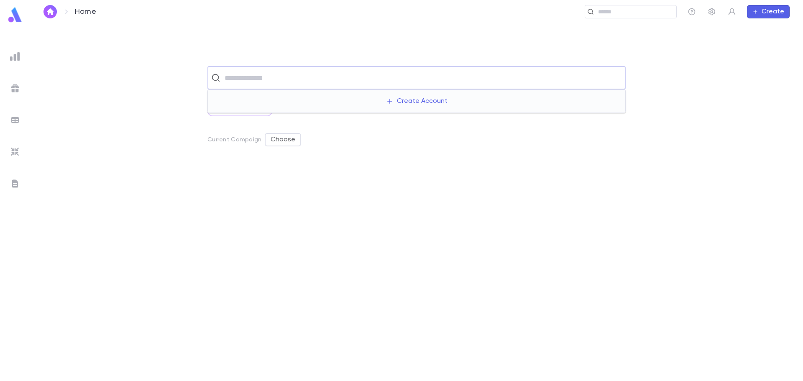
click at [235, 75] on input "text" at bounding box center [422, 78] width 400 height 16
click at [13, 56] on img at bounding box center [15, 56] width 10 height 10
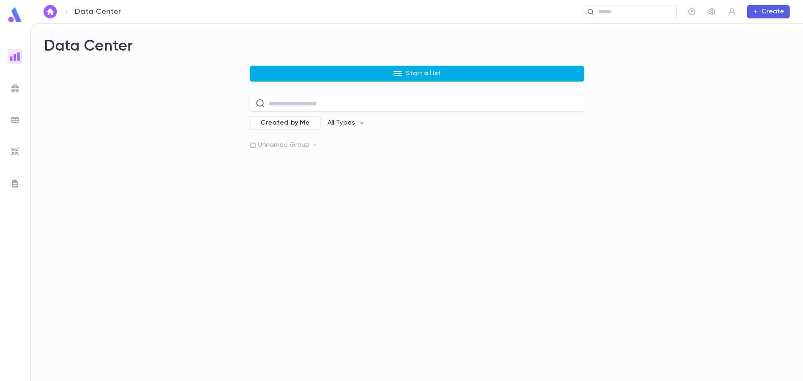
click at [328, 76] on button "Start a List" at bounding box center [417, 74] width 335 height 16
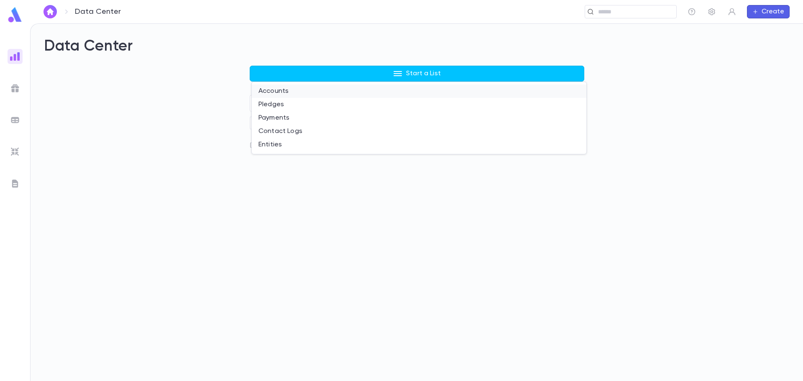
click at [284, 89] on li "Accounts" at bounding box center [419, 91] width 335 height 13
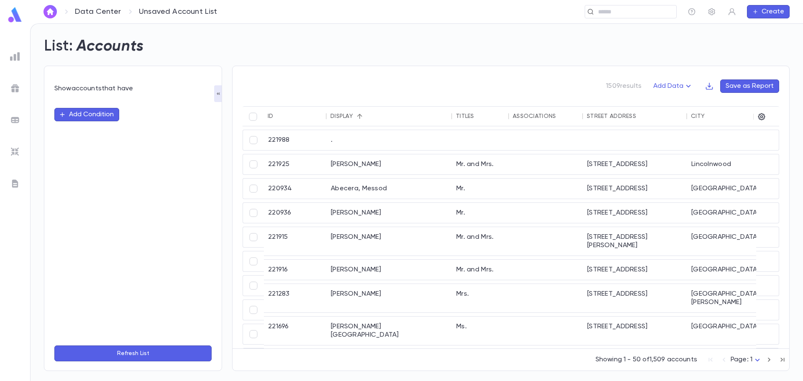
click at [103, 119] on button "Add Condition" at bounding box center [86, 114] width 65 height 13
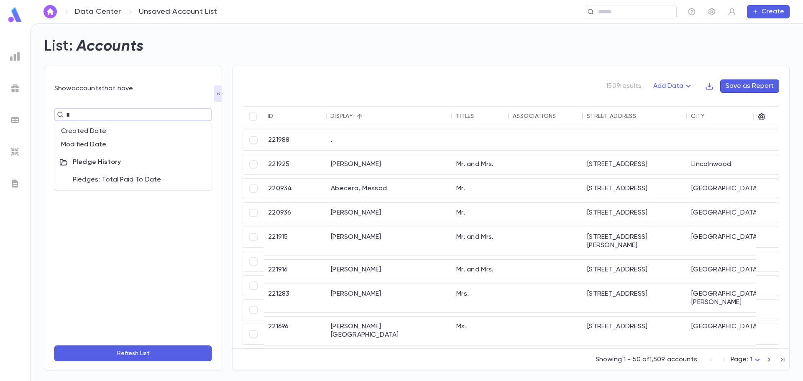
type input "**"
click at [79, 130] on li "Created Date" at bounding box center [132, 131] width 157 height 13
click at [152, 130] on body "Data Center Unsaved Account List ​ Create List: Accounts Show accounts that hav…" at bounding box center [401, 202] width 803 height 358
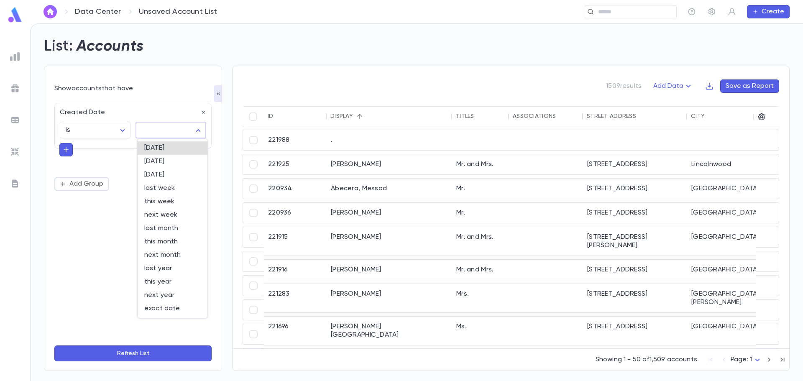
click at [70, 154] on div at bounding box center [401, 190] width 803 height 381
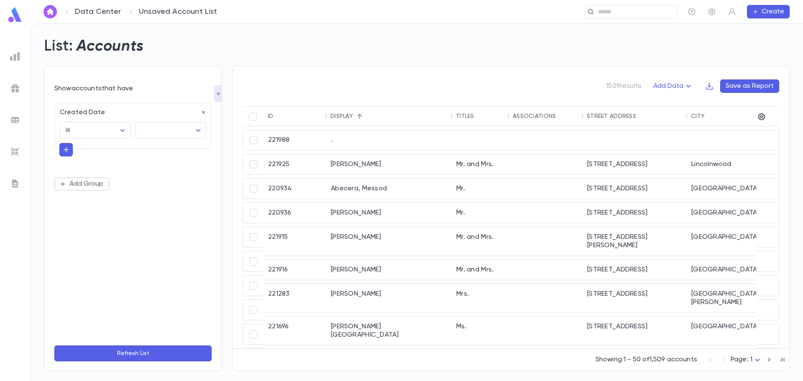
click at [68, 151] on icon "button" at bounding box center [66, 150] width 8 height 8
click at [204, 113] on icon "button" at bounding box center [203, 112] width 3 height 3
click at [98, 117] on button "Add Condition" at bounding box center [86, 114] width 65 height 13
click at [143, 115] on input "text" at bounding box center [130, 115] width 132 height 12
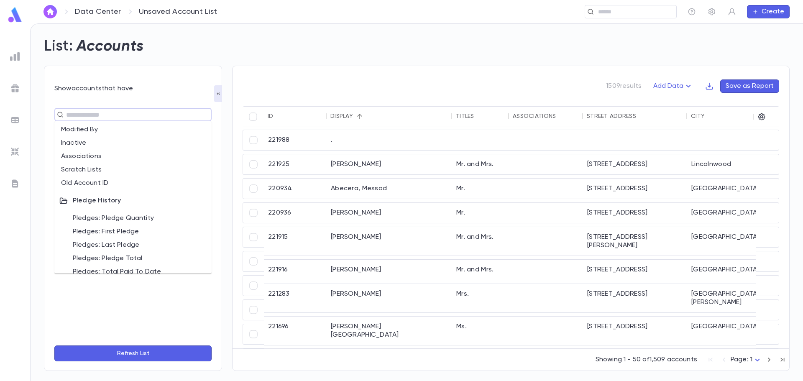
scroll to position [418, 0]
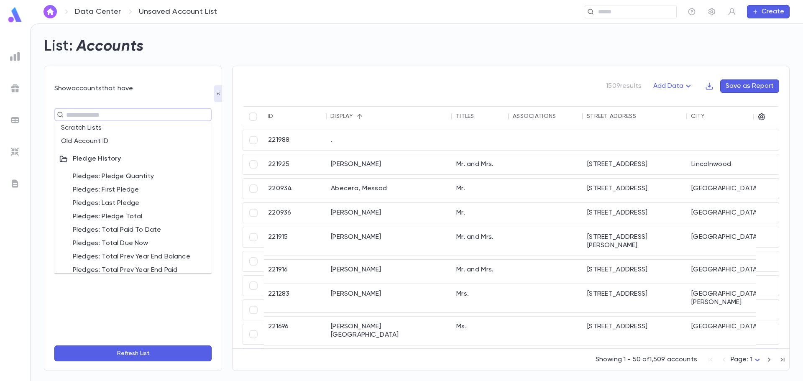
click at [141, 177] on li "Pledges: Pledge Quantity" at bounding box center [132, 176] width 157 height 13
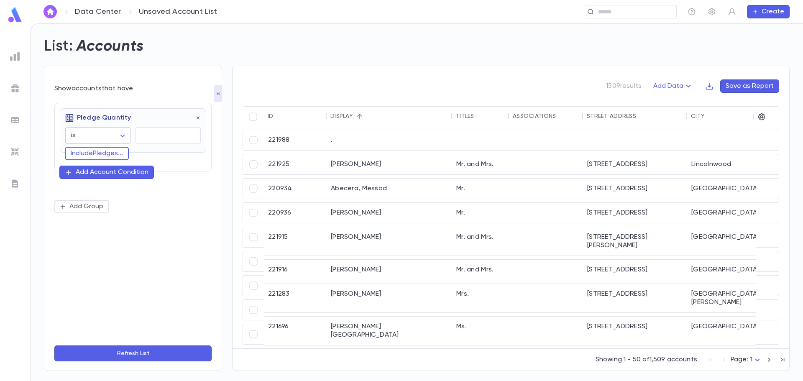
click at [125, 136] on body "Data Center Unsaved Account List ​ Create List: Accounts Show accounts that hav…" at bounding box center [401, 202] width 803 height 358
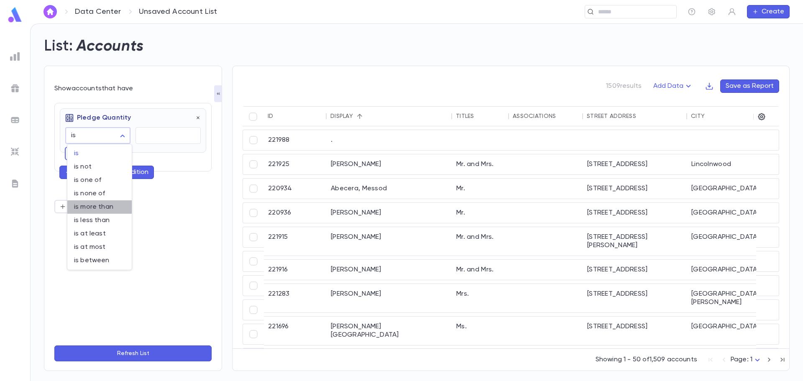
click at [112, 208] on span "is more than" at bounding box center [99, 207] width 51 height 8
type input "**********"
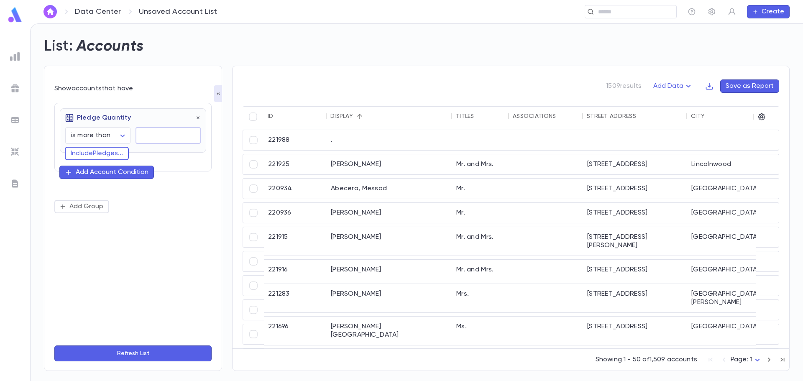
click at [154, 128] on input "text" at bounding box center [168, 136] width 65 height 16
type input "*"
click at [95, 156] on button "Include Pledges ..." at bounding box center [97, 153] width 64 height 13
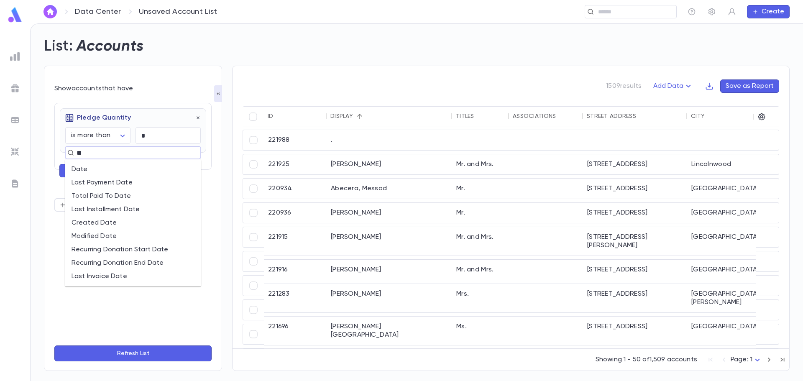
type input "**"
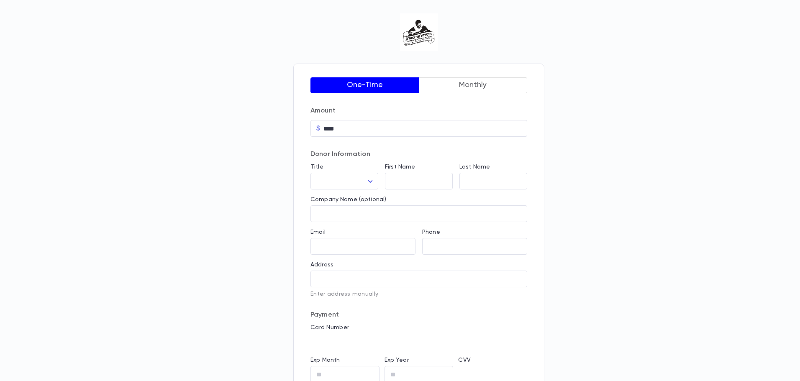
click at [499, 86] on button "Monthly" at bounding box center [473, 85] width 109 height 16
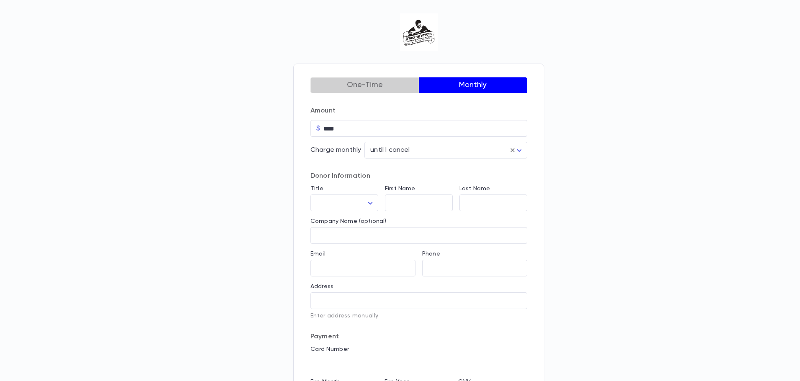
click at [397, 82] on button "One-Time" at bounding box center [364, 85] width 109 height 16
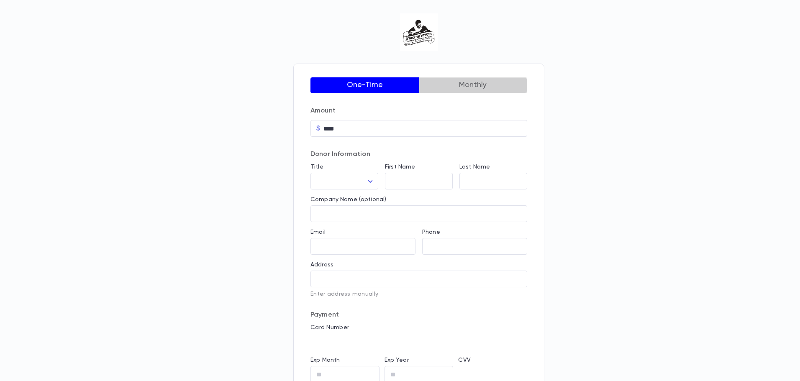
drag, startPoint x: 455, startPoint y: 84, endPoint x: 446, endPoint y: 84, distance: 8.4
click at [453, 84] on button "Monthly" at bounding box center [473, 85] width 109 height 16
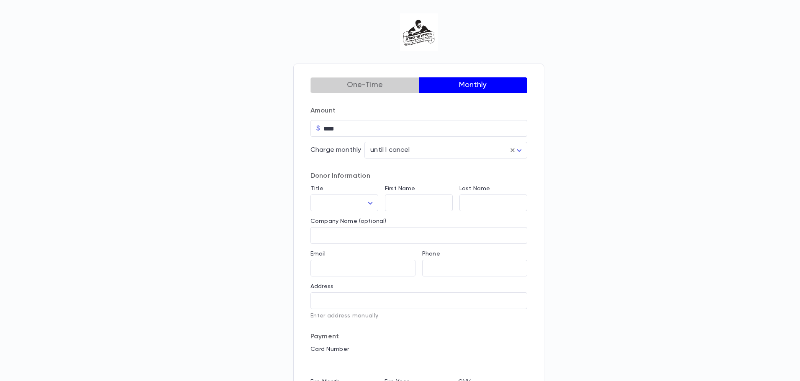
click at [398, 82] on button "One-Time" at bounding box center [364, 85] width 109 height 16
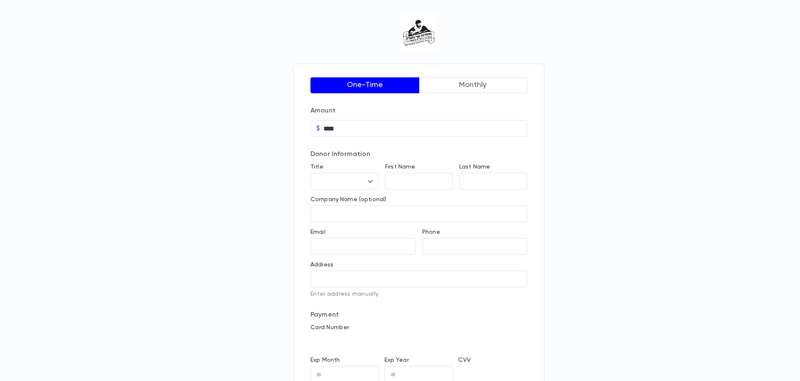
click at [460, 85] on button "Monthly" at bounding box center [473, 85] width 109 height 16
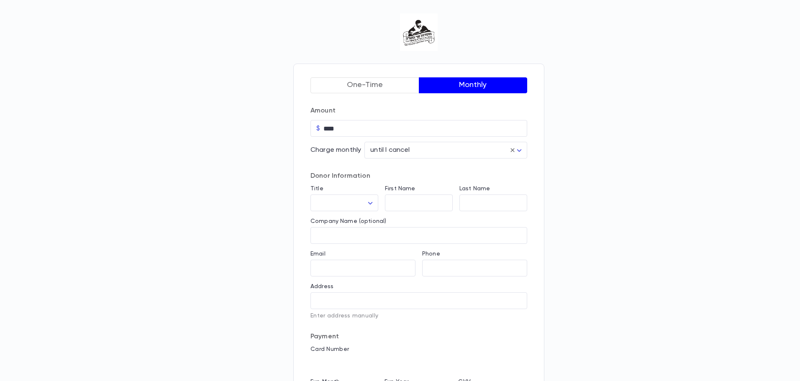
click at [410, 87] on button "One-Time" at bounding box center [364, 85] width 109 height 16
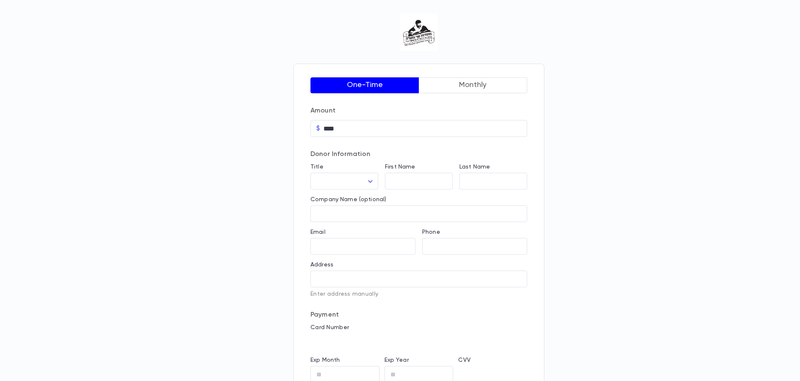
type button "false"
